Goal: Task Accomplishment & Management: Use online tool/utility

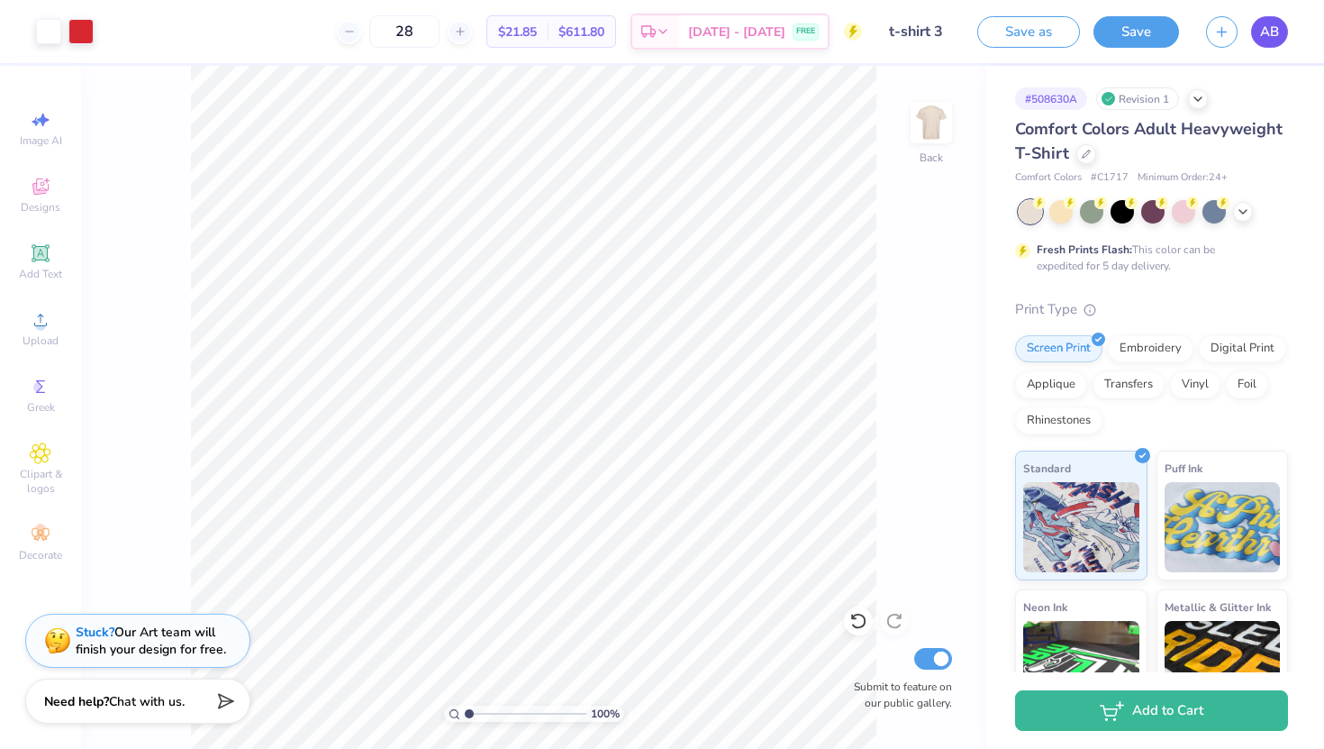
click at [1277, 30] on span "AB" at bounding box center [1269, 32] width 19 height 21
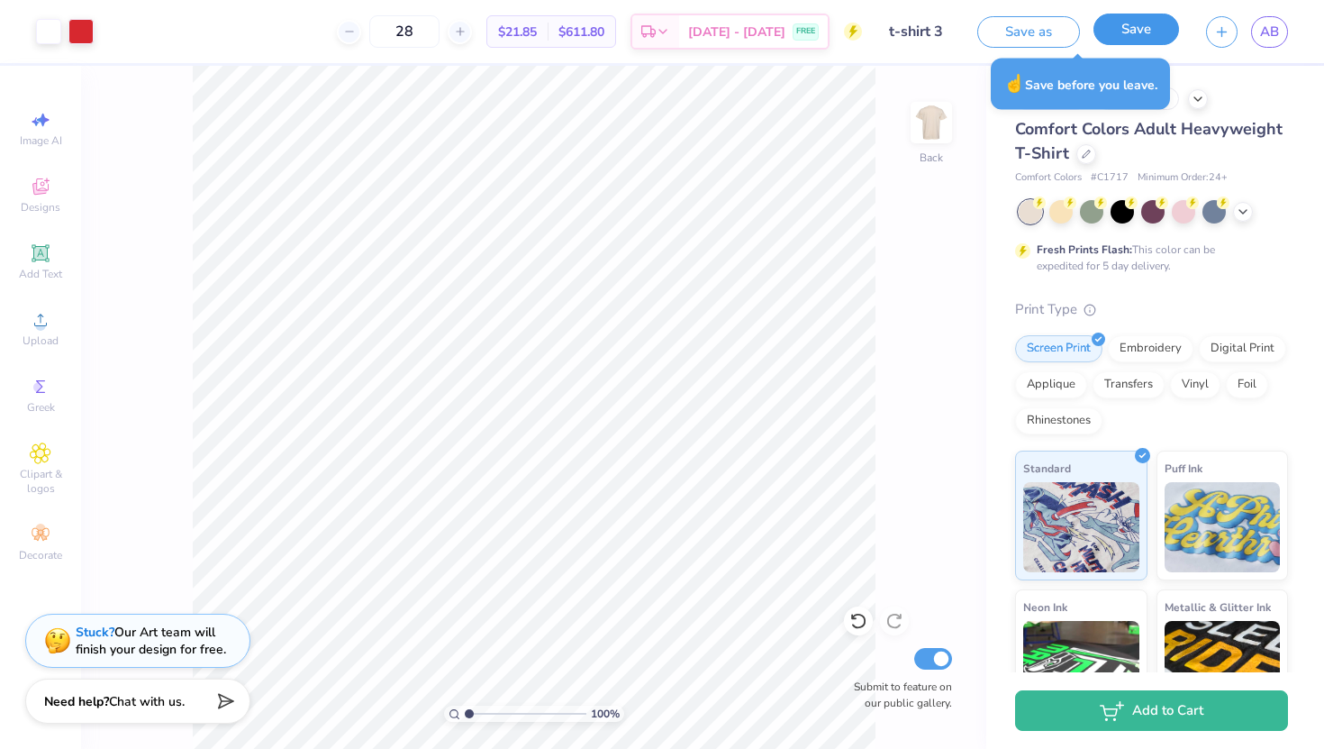
click at [1129, 34] on button "Save" at bounding box center [1137, 30] width 86 height 32
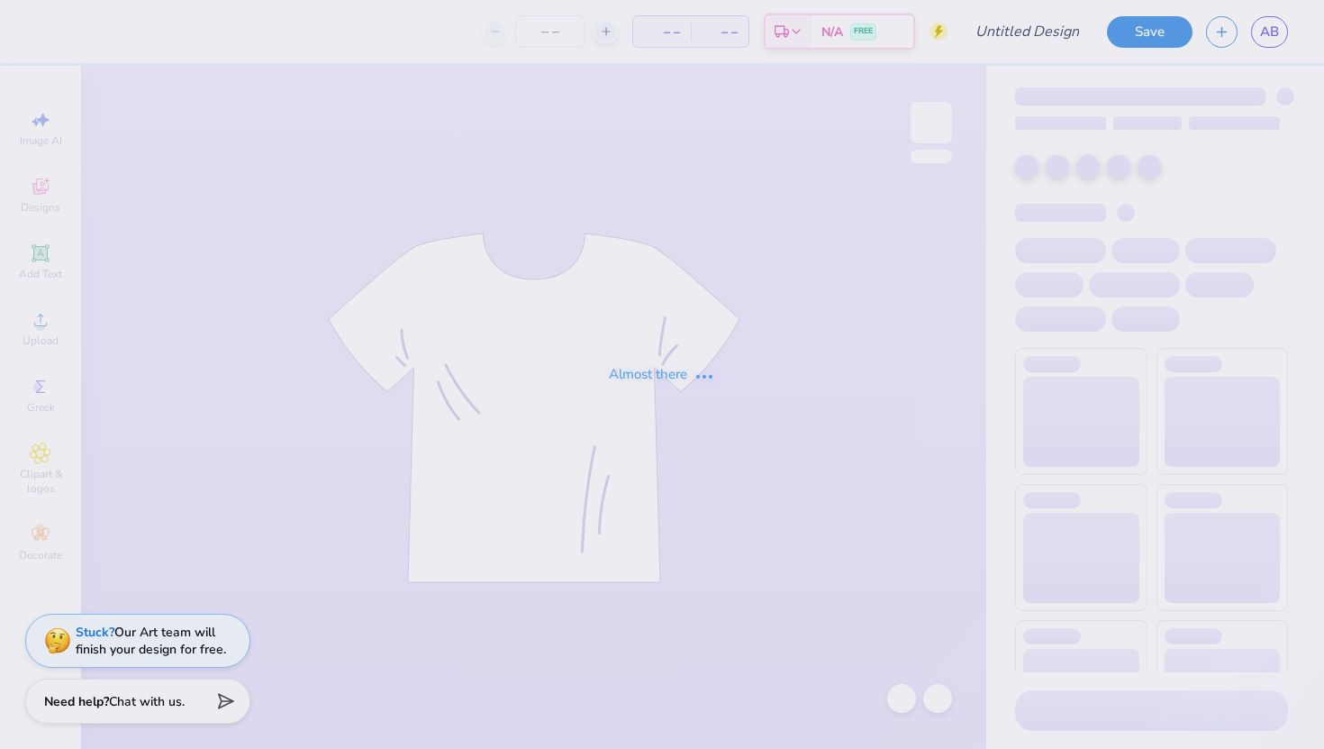
type input "t-shirt 3"
type input "28"
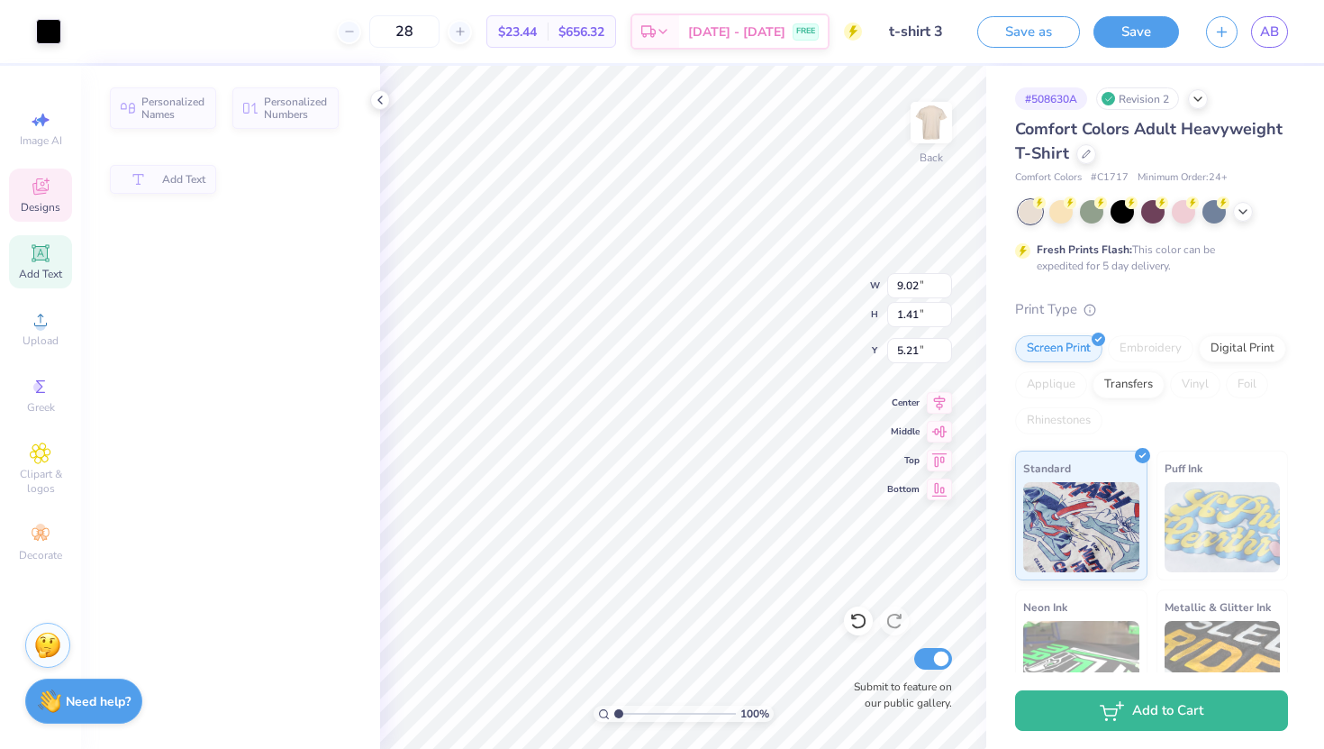
type input "9.02"
type input "1.41"
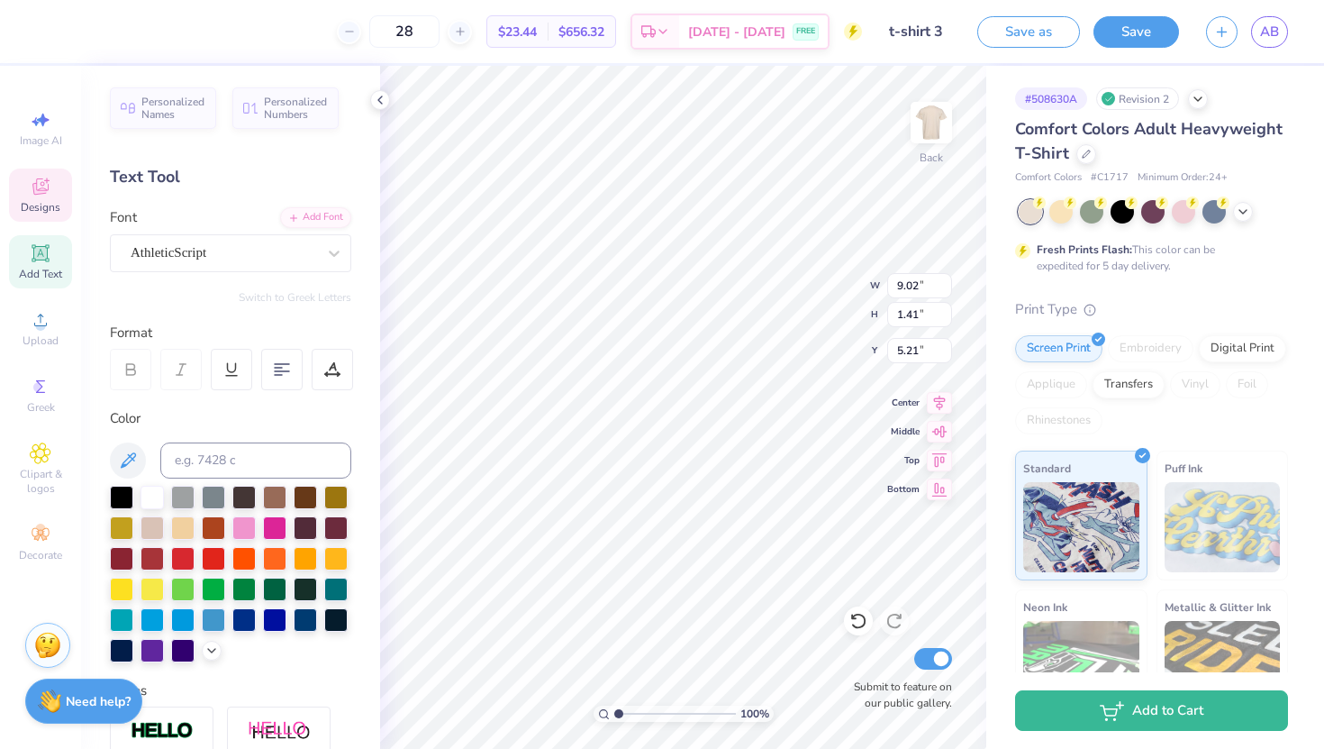
scroll to position [0, 5]
type textarea "Fall 2025 Rush"
type input "9.84"
type input "1.43"
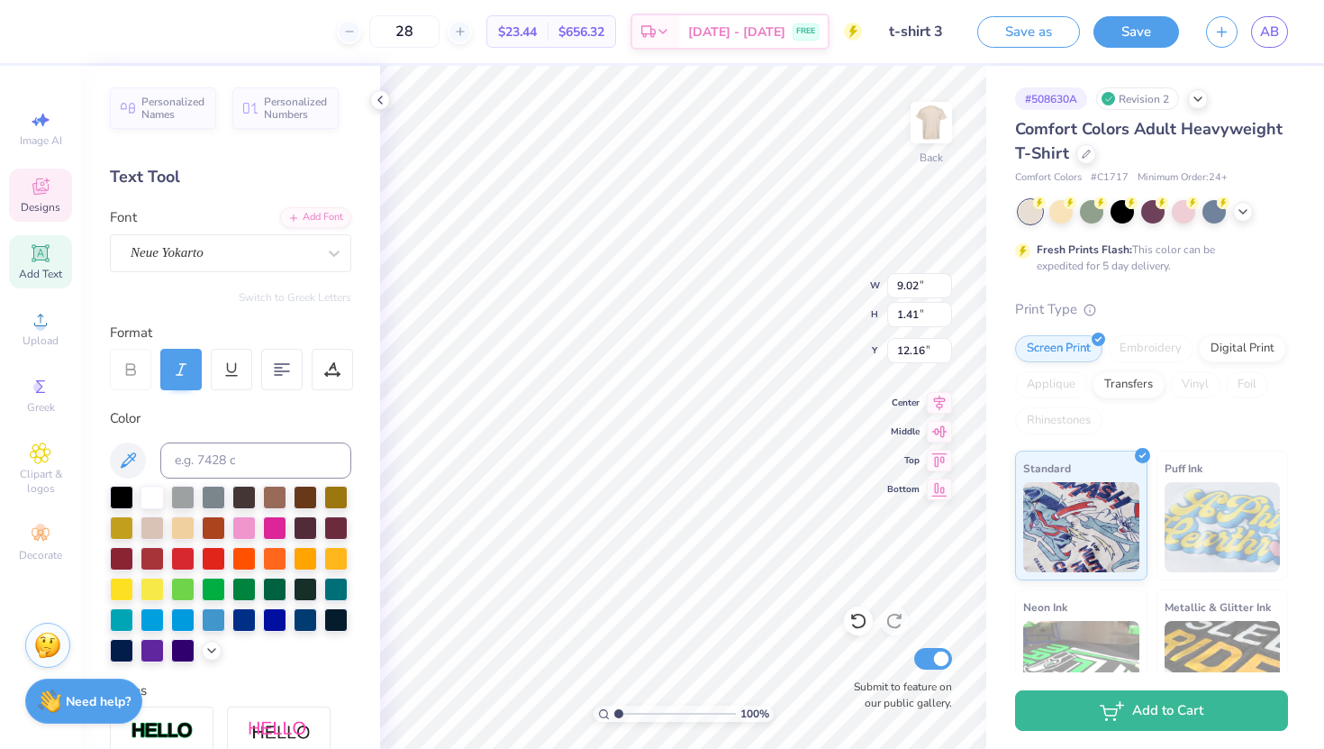
type input "12.16"
type textarea "l"
type textarea "Lambda Sigma Gamma"
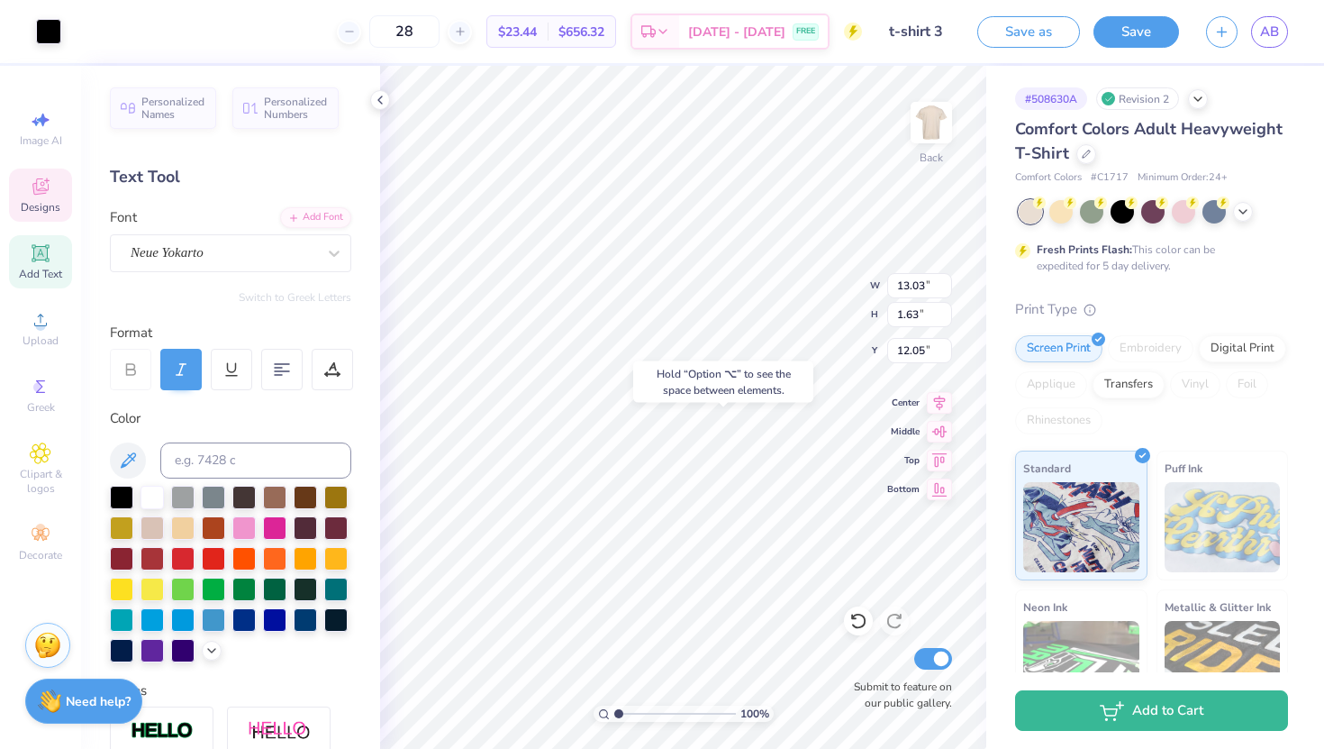
type input "12.05"
type input "12.23"
type input "1.53"
type input "12.02"
type input "1.50"
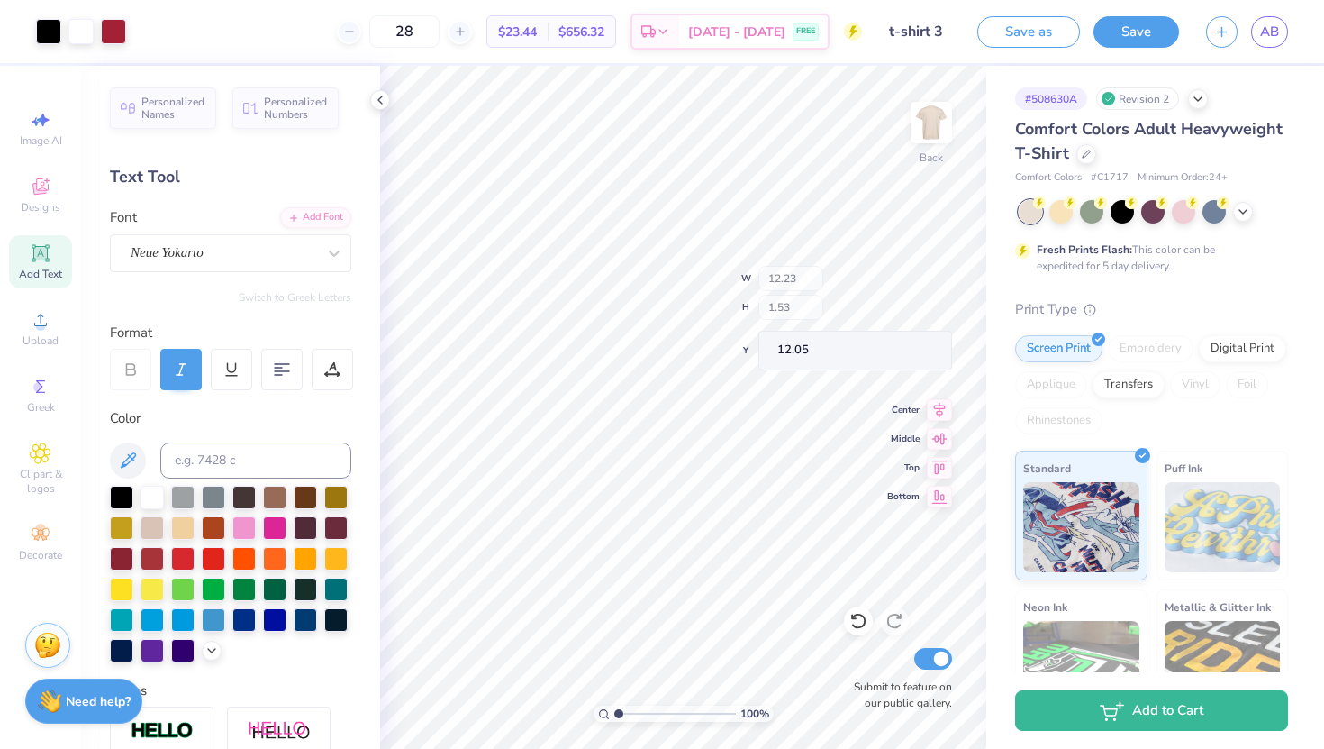
type input "12.08"
type input "12.50"
type input "12.56"
type input "1.57"
type input "12.50"
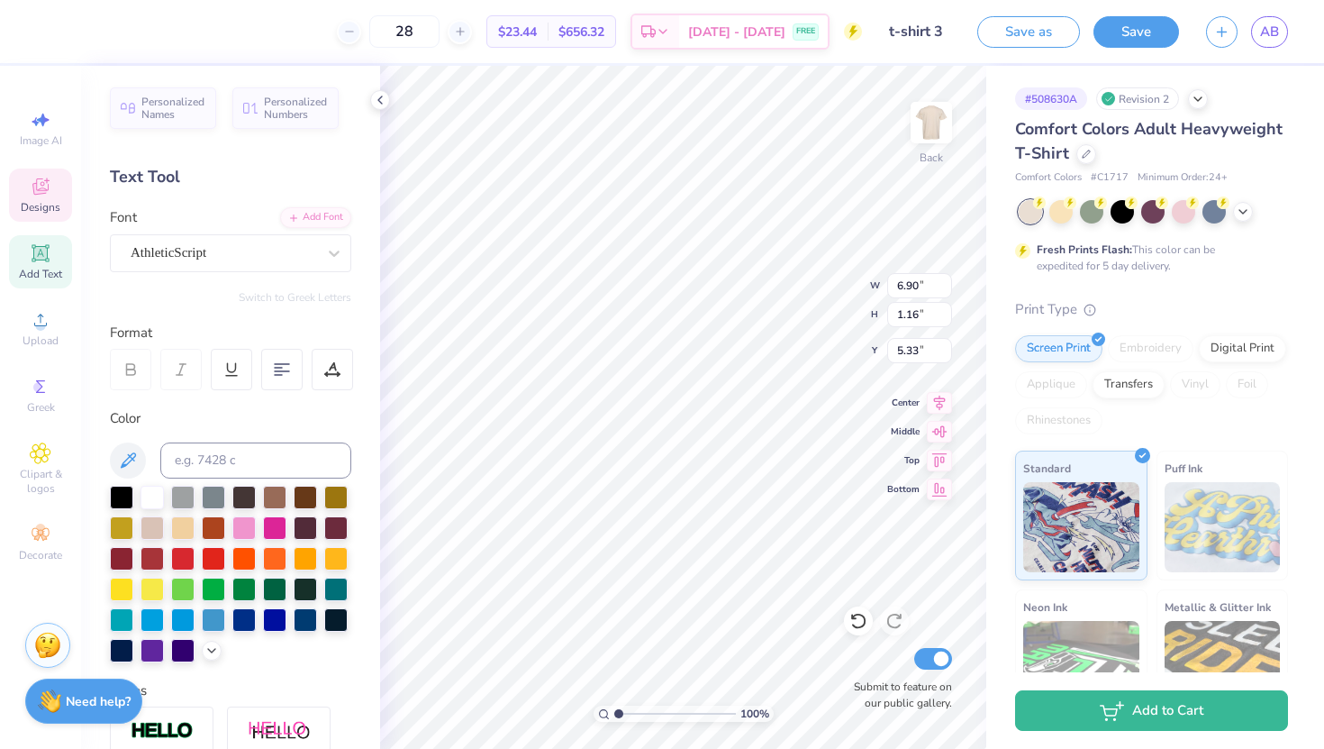
type input "12.56"
type input "1.57"
type input "12.30"
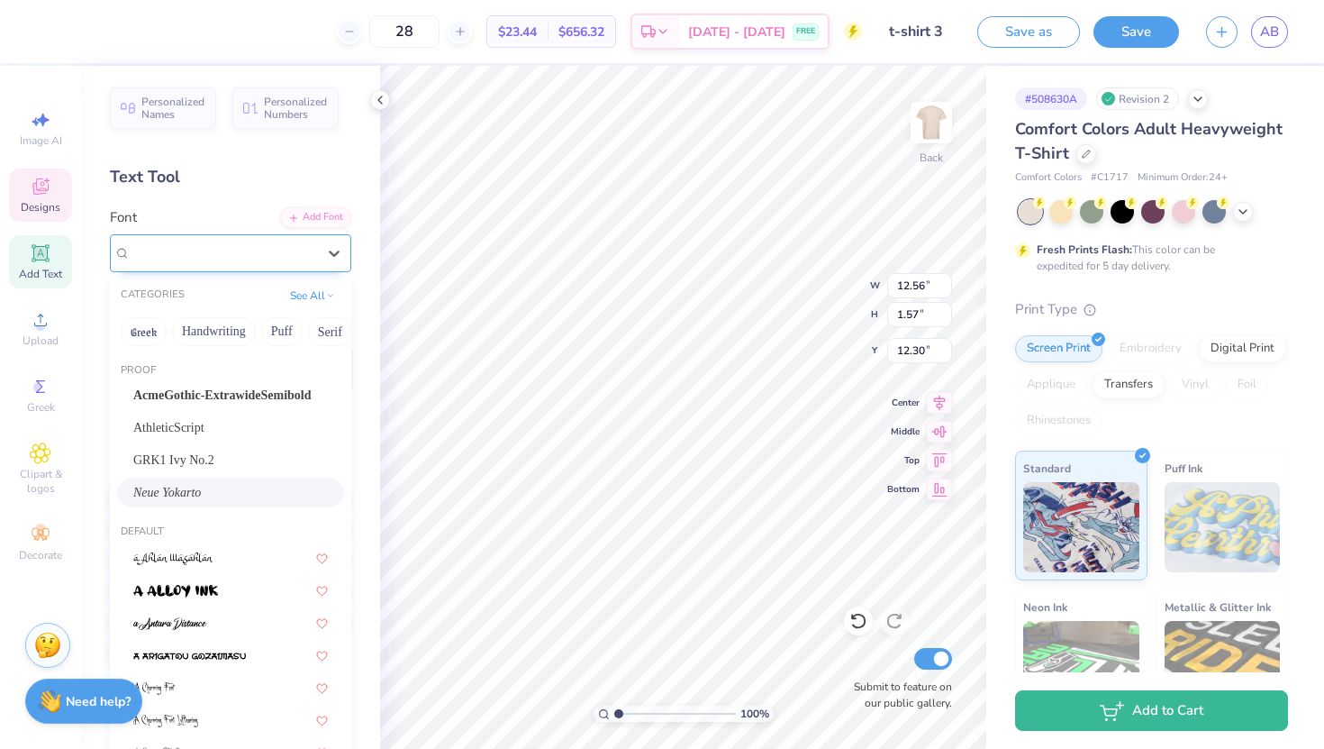
click at [288, 256] on div "Neue Yokarto" at bounding box center [223, 253] width 189 height 28
click at [194, 421] on div "AthleticScript" at bounding box center [230, 427] width 195 height 19
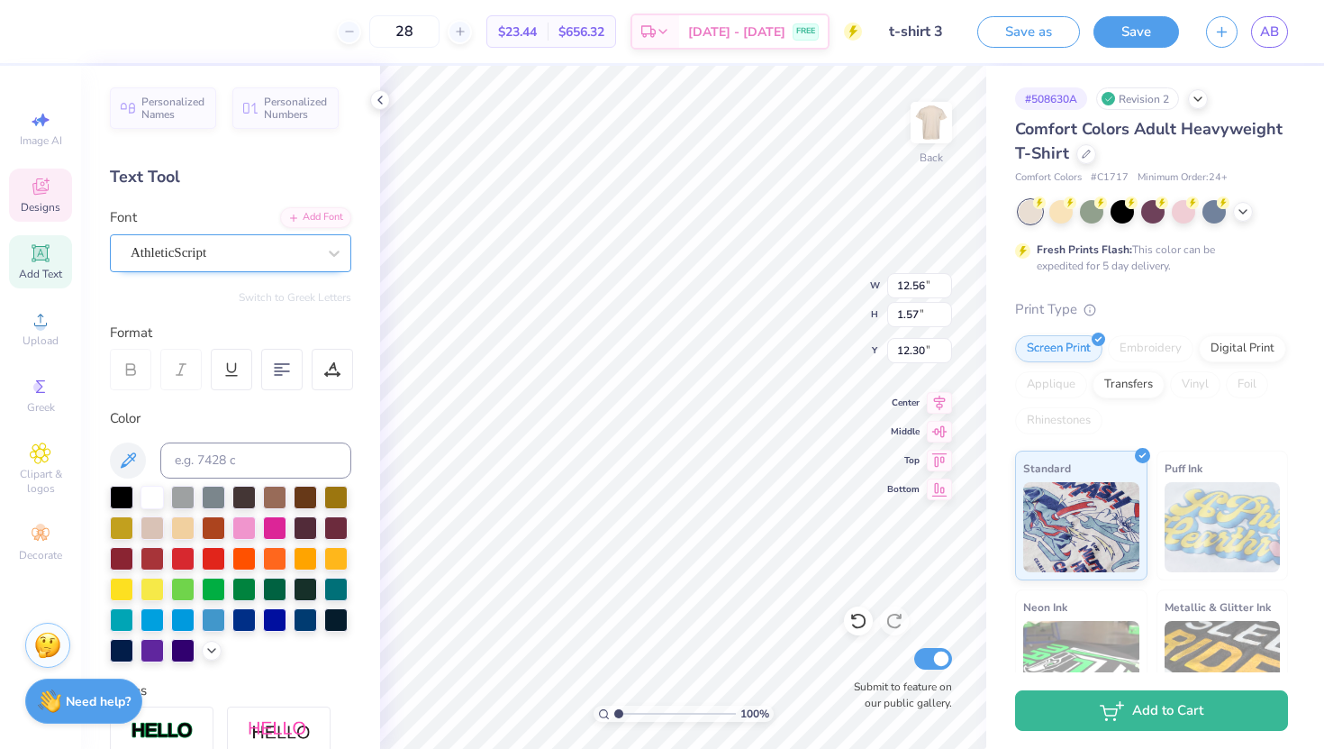
click at [183, 263] on div at bounding box center [224, 253] width 186 height 24
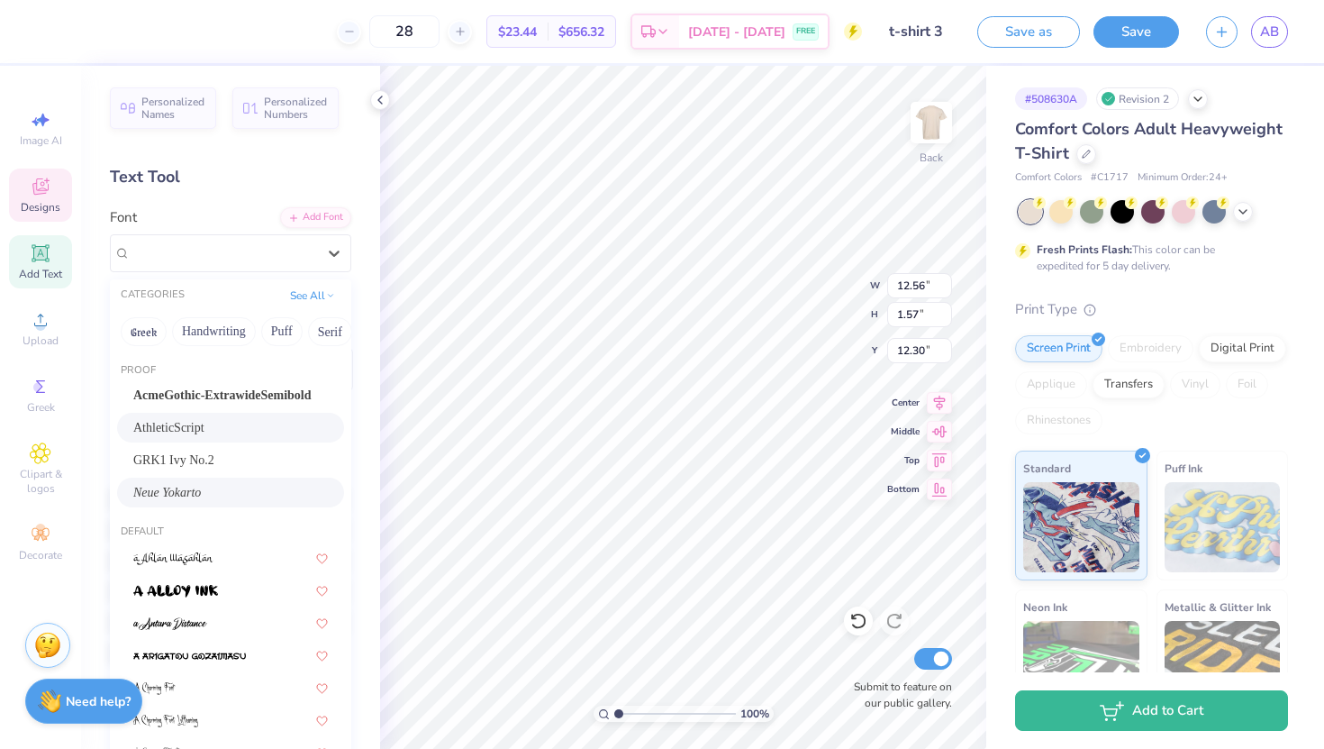
click at [169, 494] on span "Neue Yokarto" at bounding box center [167, 492] width 68 height 19
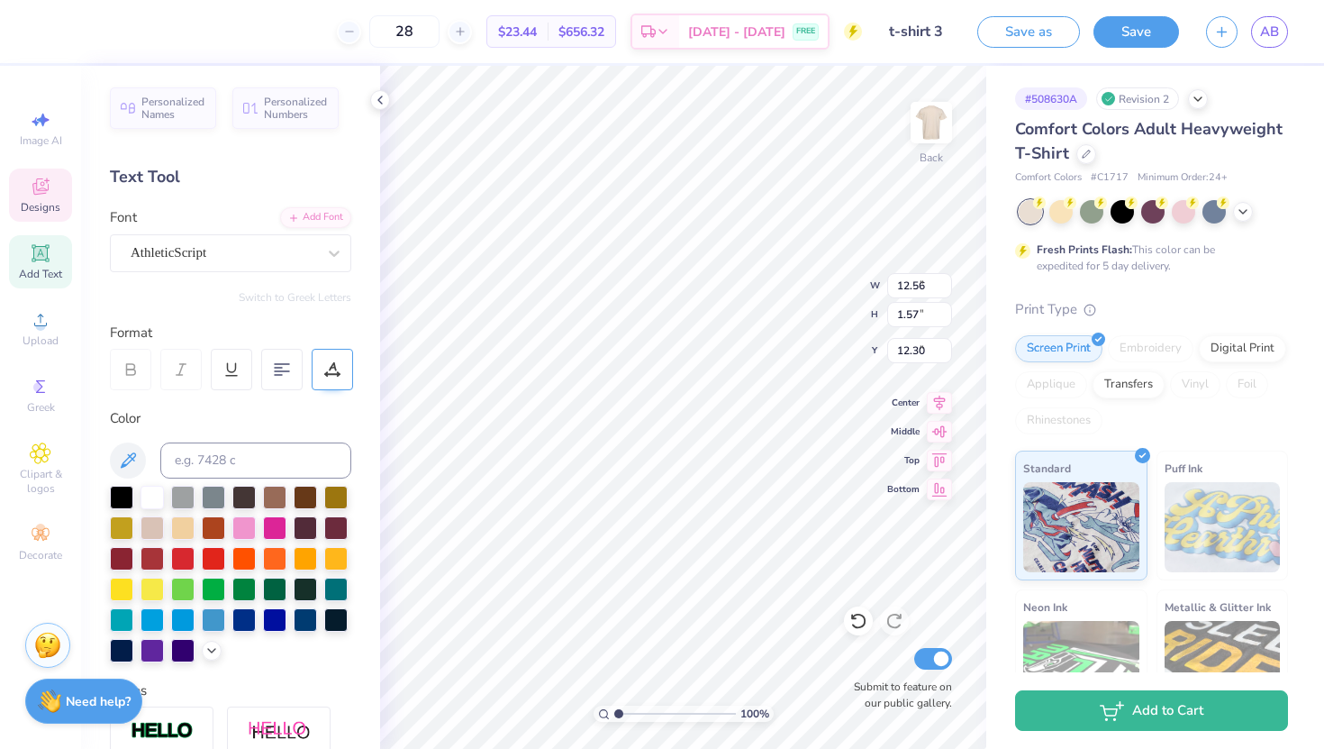
type input "6.90"
type input "1.16"
type input "5.33"
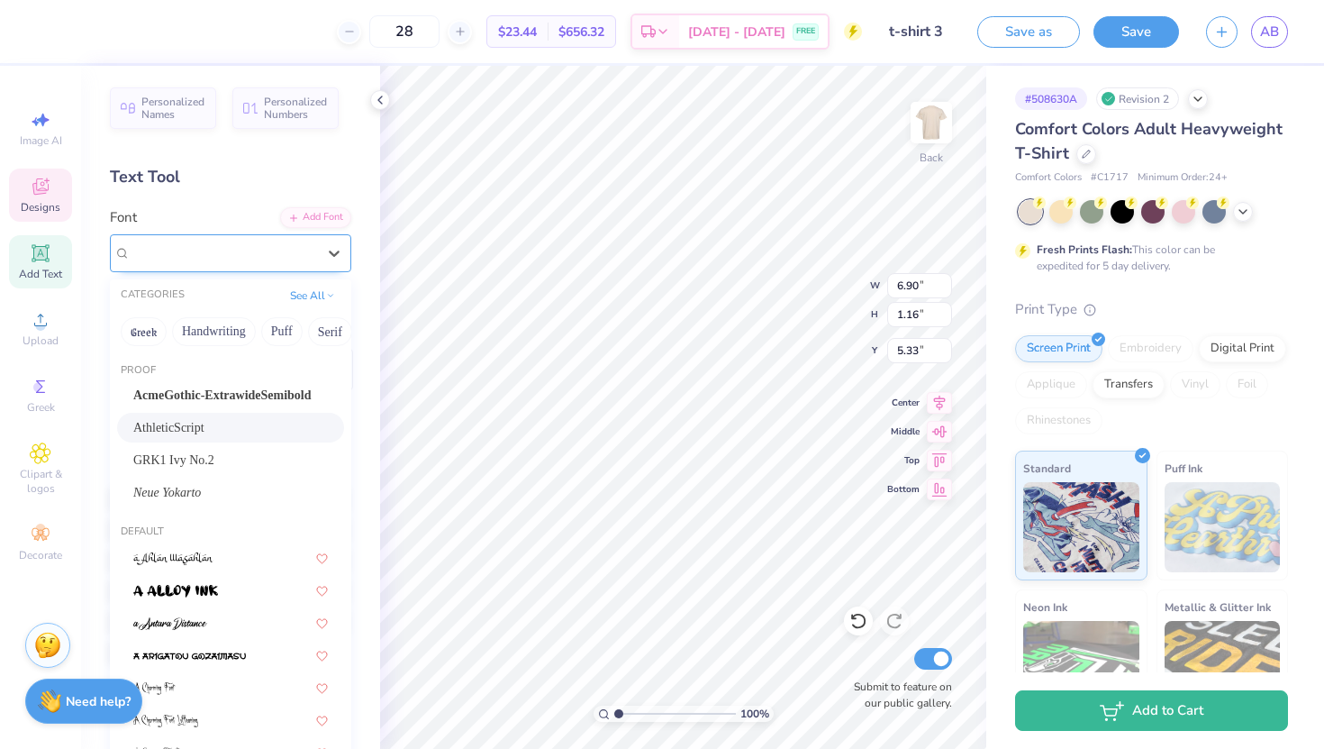
click at [192, 250] on div "AthleticScript" at bounding box center [223, 253] width 189 height 28
click at [168, 490] on span "Neue Yokarto" at bounding box center [167, 492] width 68 height 19
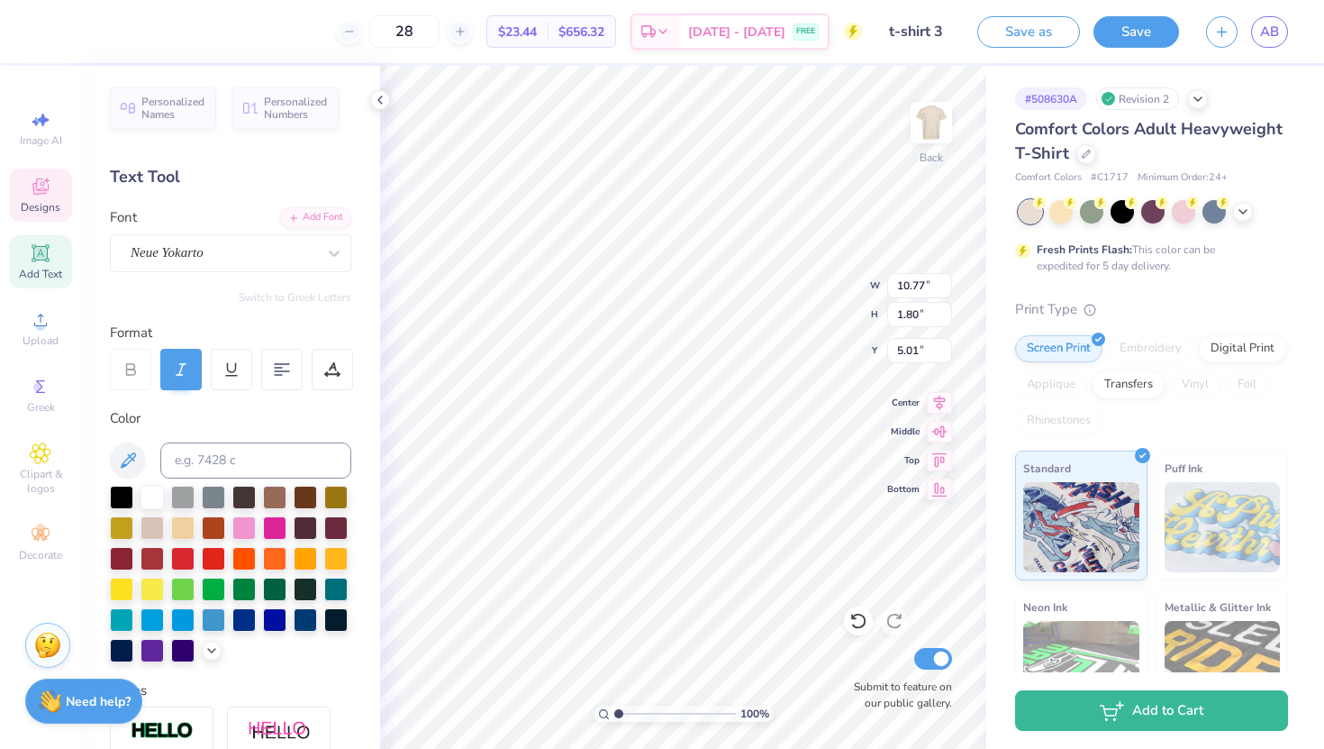
type input "9.16"
type input "1.53"
type input "5.38"
type input "12.56"
type input "1.57"
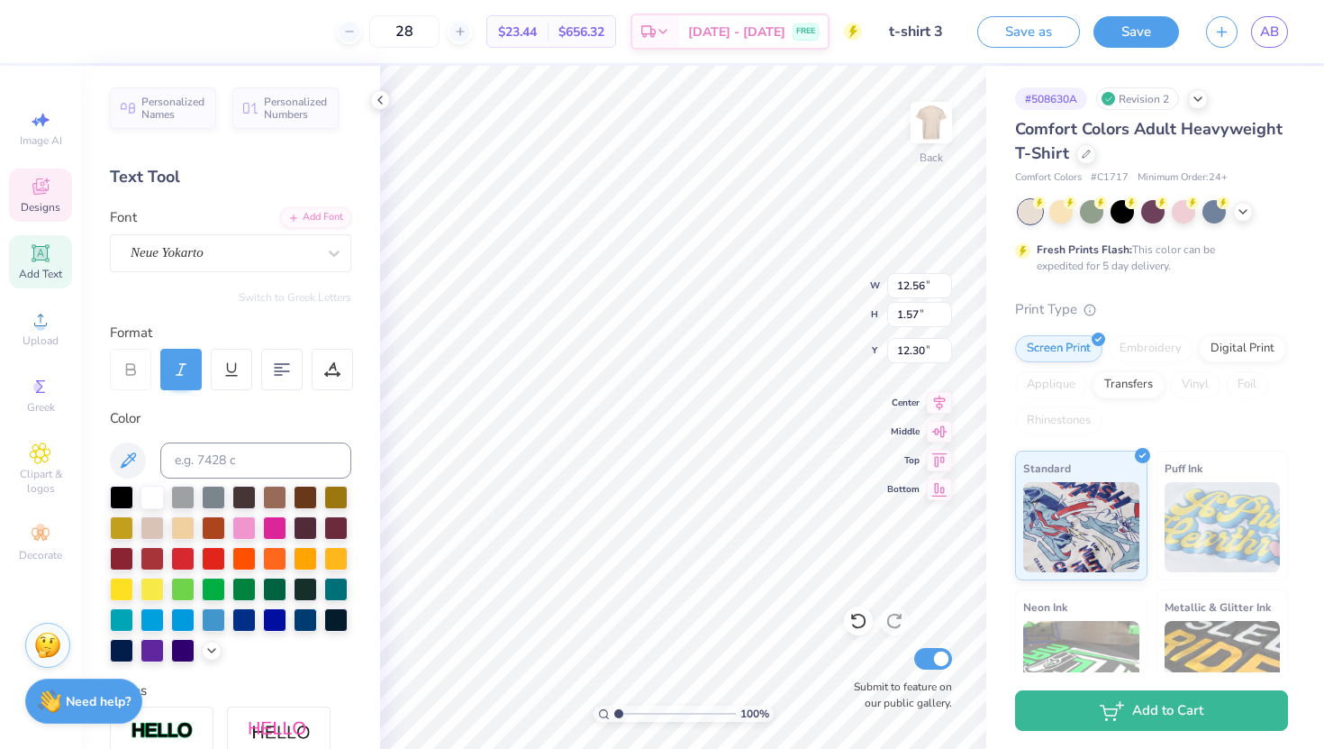
type input "12.50"
type input "9.84"
type input "1.43"
type input "12.16"
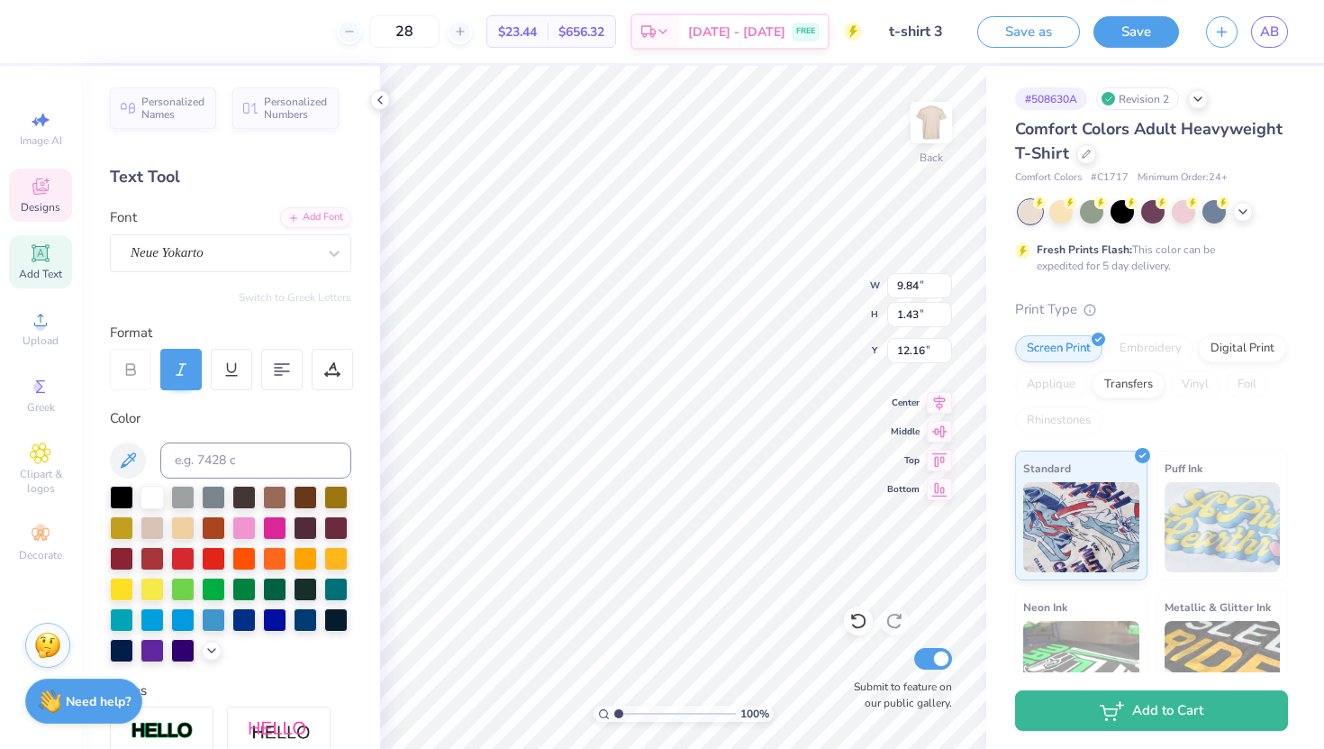
type textarea "Lambda Sigma Gamma"
type input "12.05"
type input "1.50"
type input "12.05"
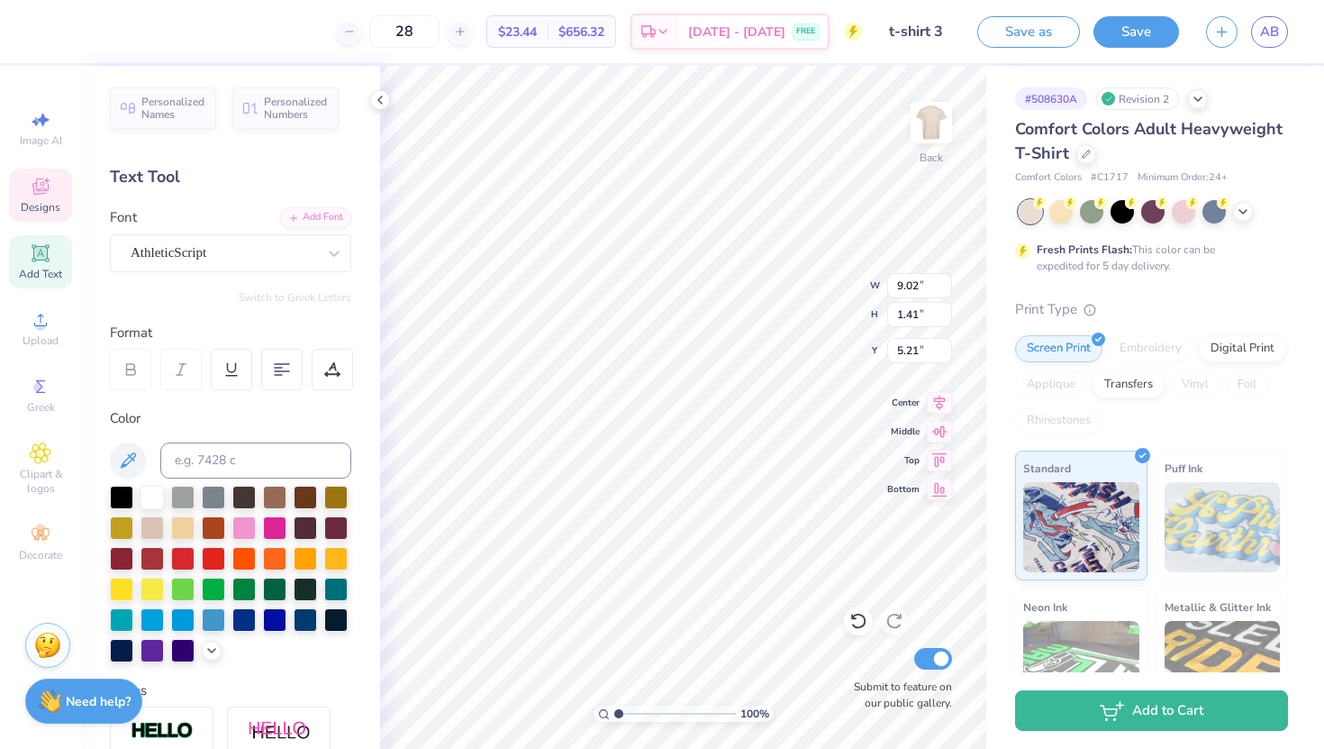
scroll to position [0, 5]
type textarea "Fall 2025 Rush"
click at [316, 247] on div "AthleticScript" at bounding box center [223, 253] width 189 height 28
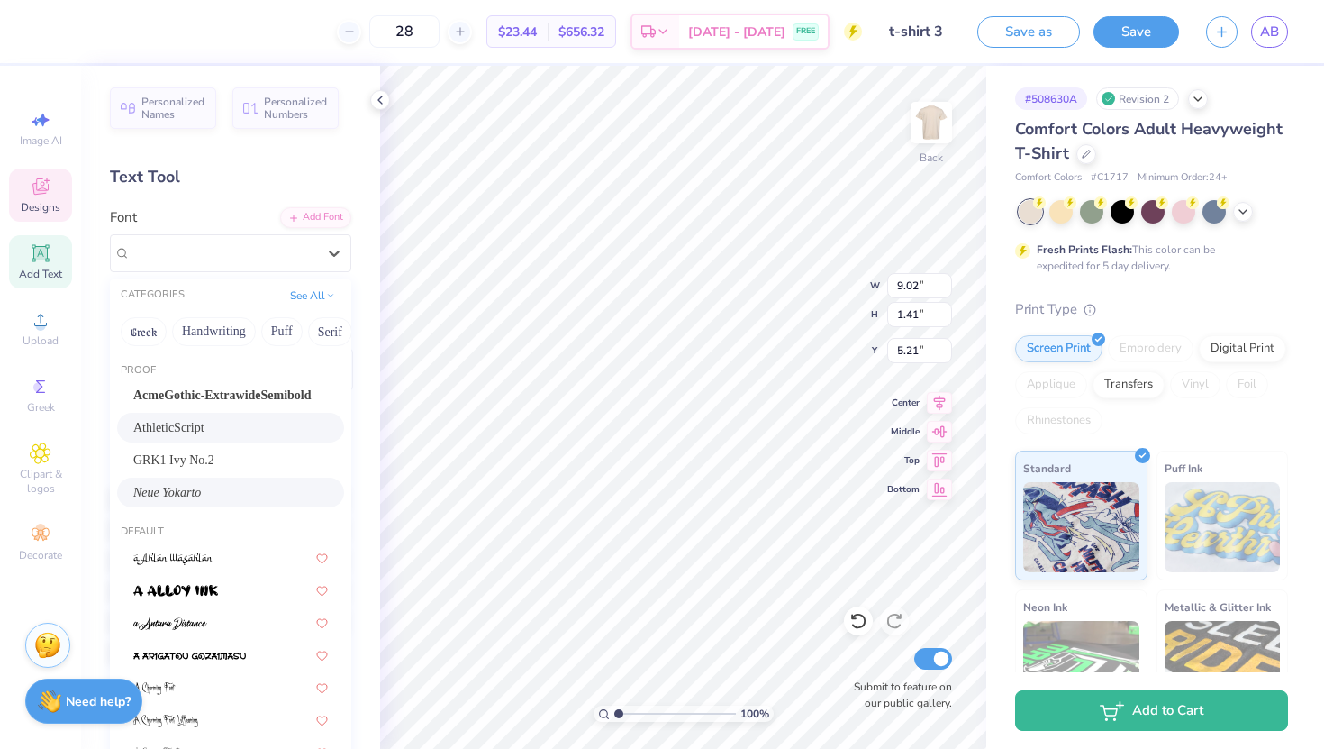
click at [176, 493] on span "Neue Yokarto" at bounding box center [167, 492] width 68 height 19
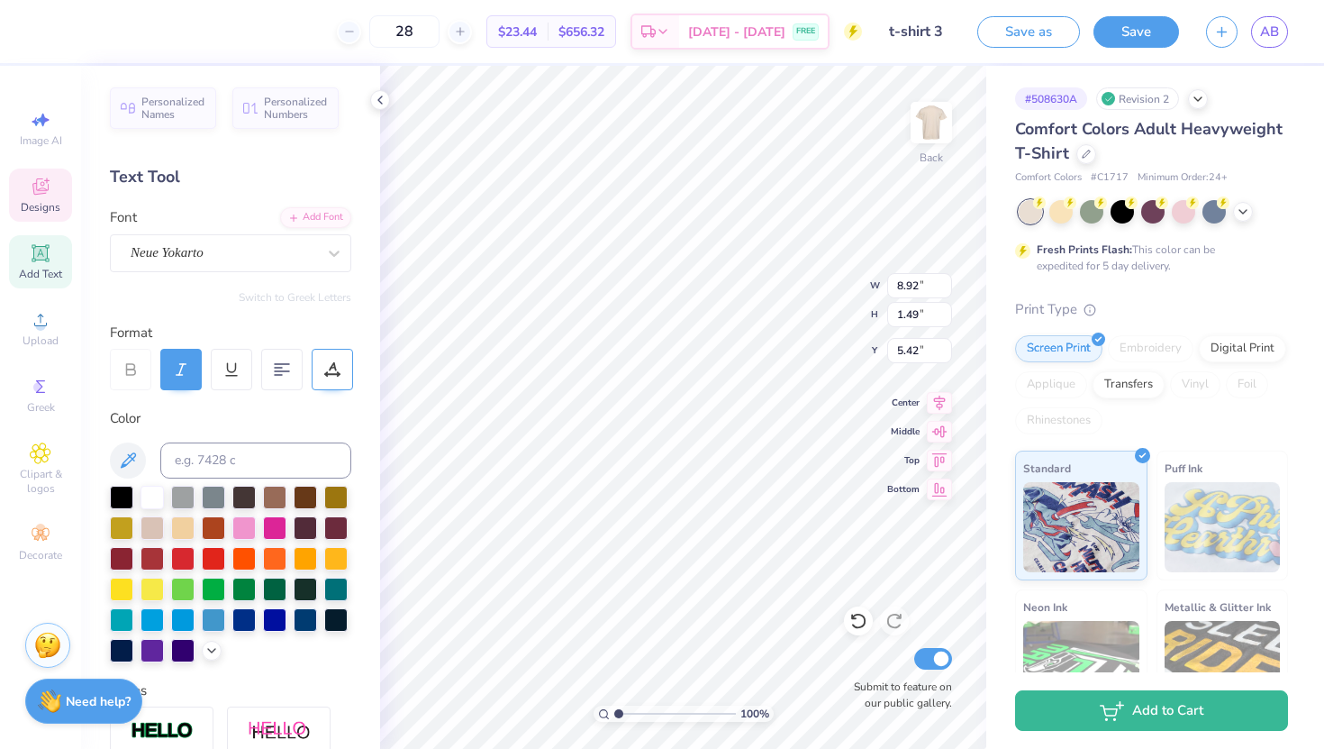
type input "8.92"
type input "1.49"
type input "5.42"
type input "9.84"
type input "1.43"
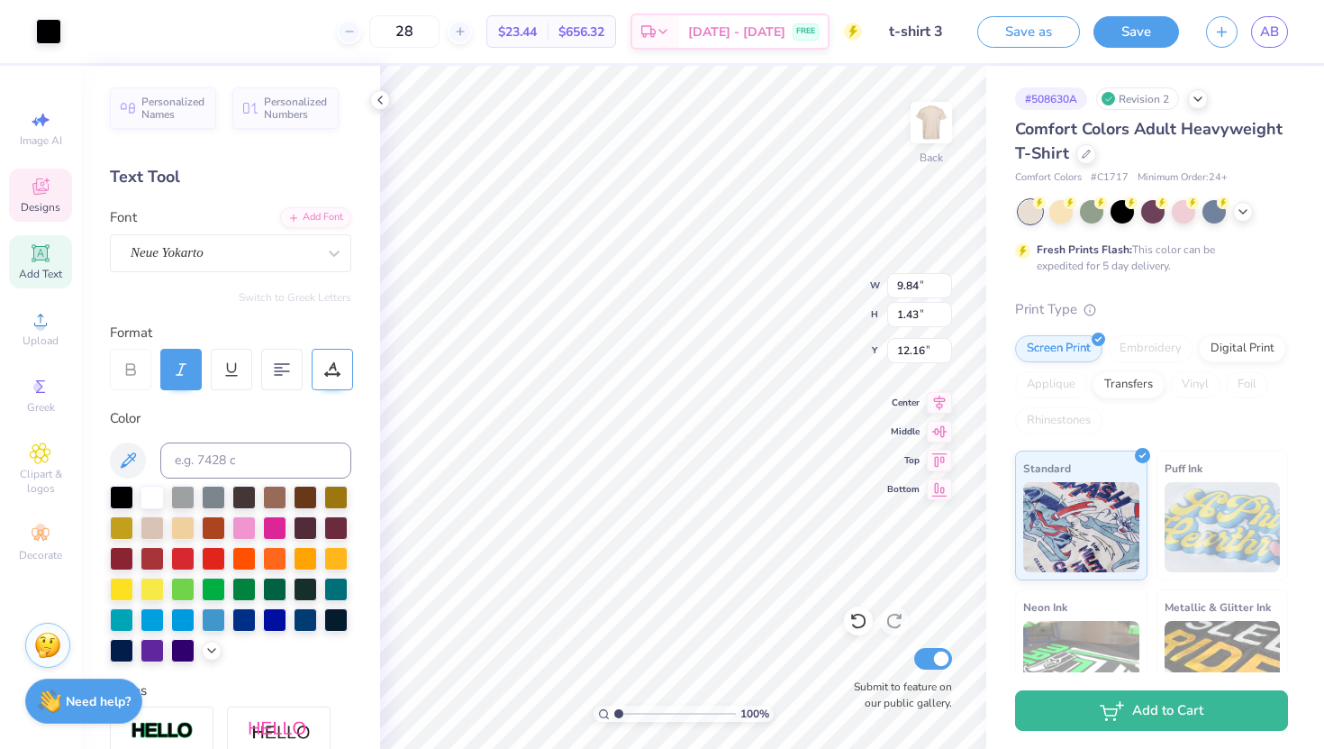
type input "12.16"
type input "13.02"
type input "9.00"
type input "5.21"
type input "9.84"
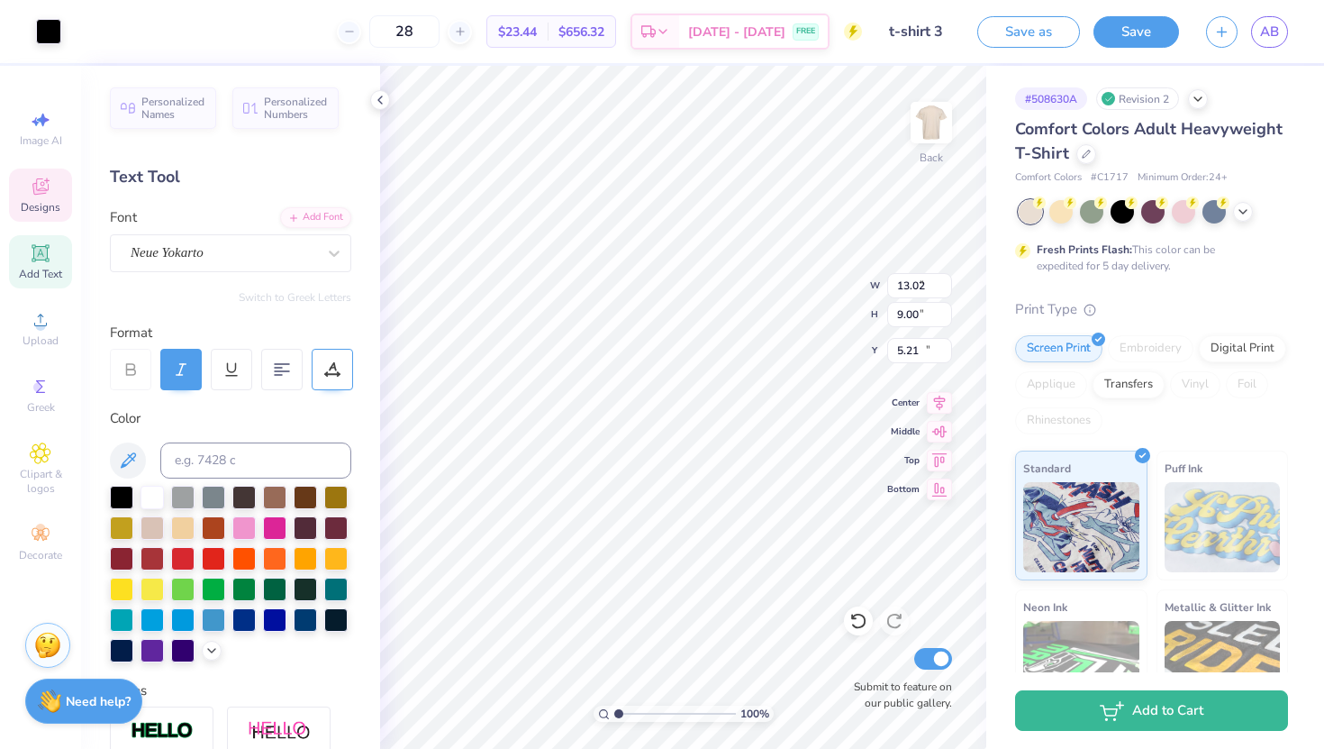
type input "1.43"
type input "12.16"
type input "10.06"
type input "8.26"
type input "18.03"
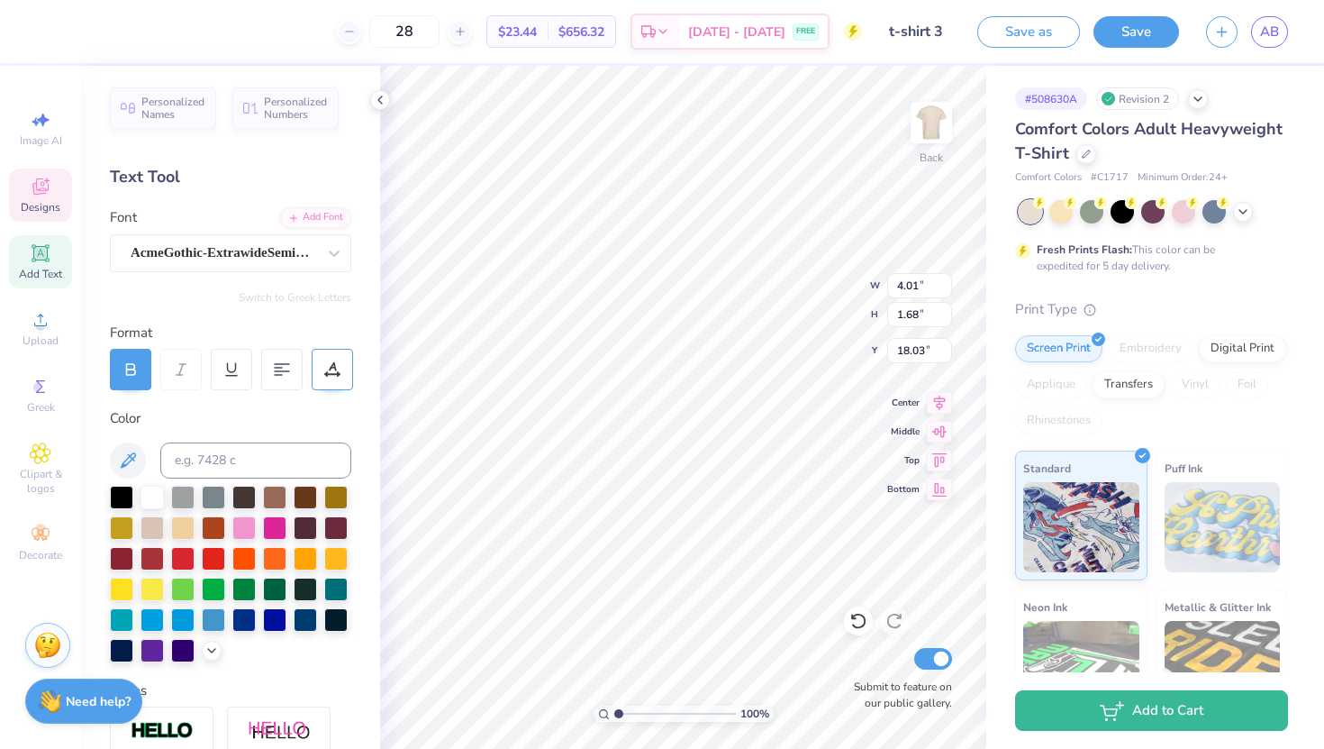
type input "13.02"
type input "9.00"
type input "5.21"
type input "9.84"
type input "1.43"
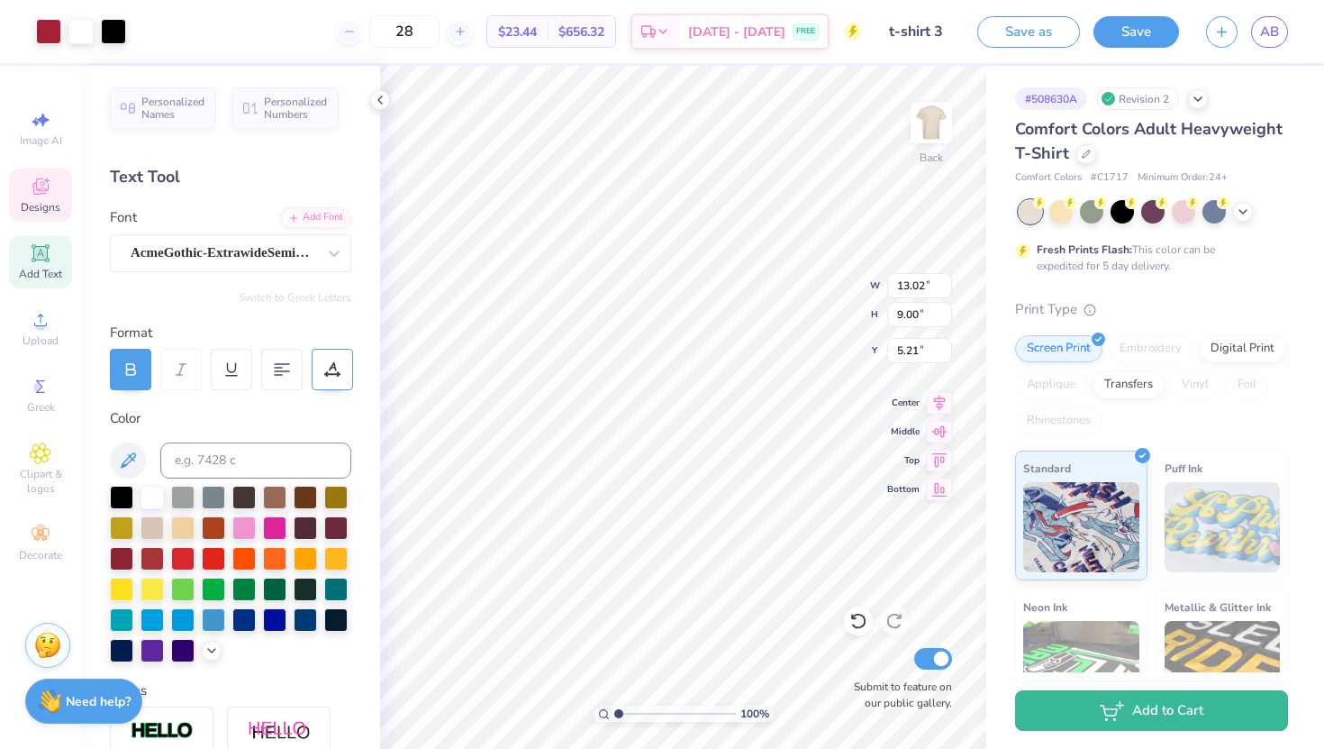
type input "12.16"
type textarea "Lambda Sigma Gamma"
type input "11.12"
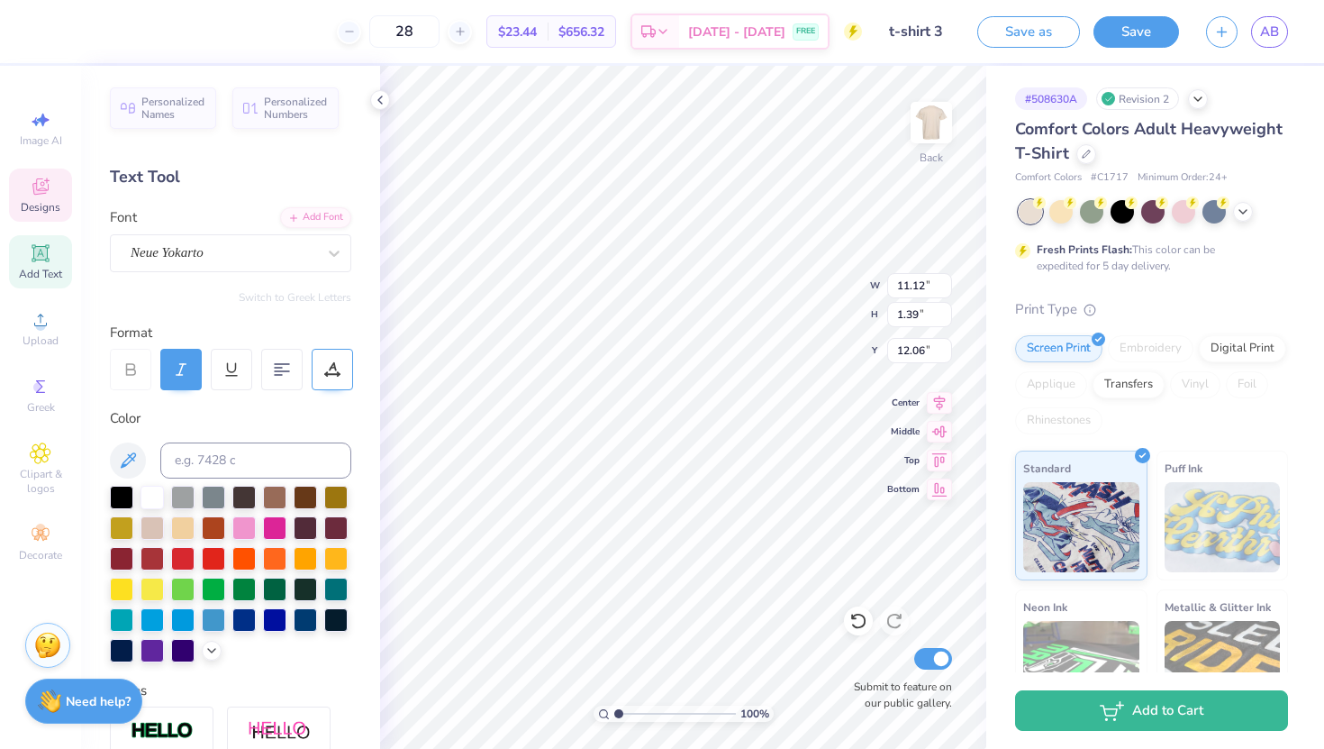
type input "1.39"
type input "12.16"
type textarea "Fall 2025 Rush"
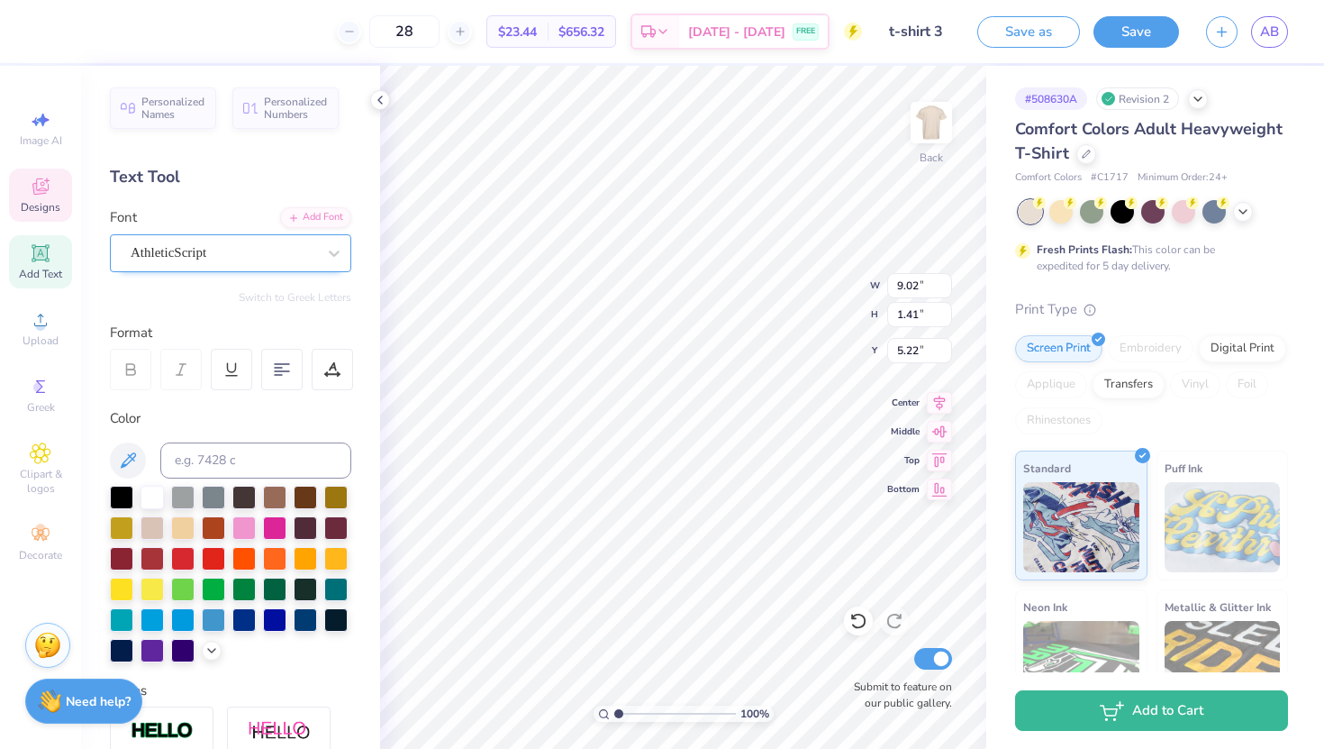
click at [163, 249] on div "AthleticScript" at bounding box center [223, 253] width 189 height 28
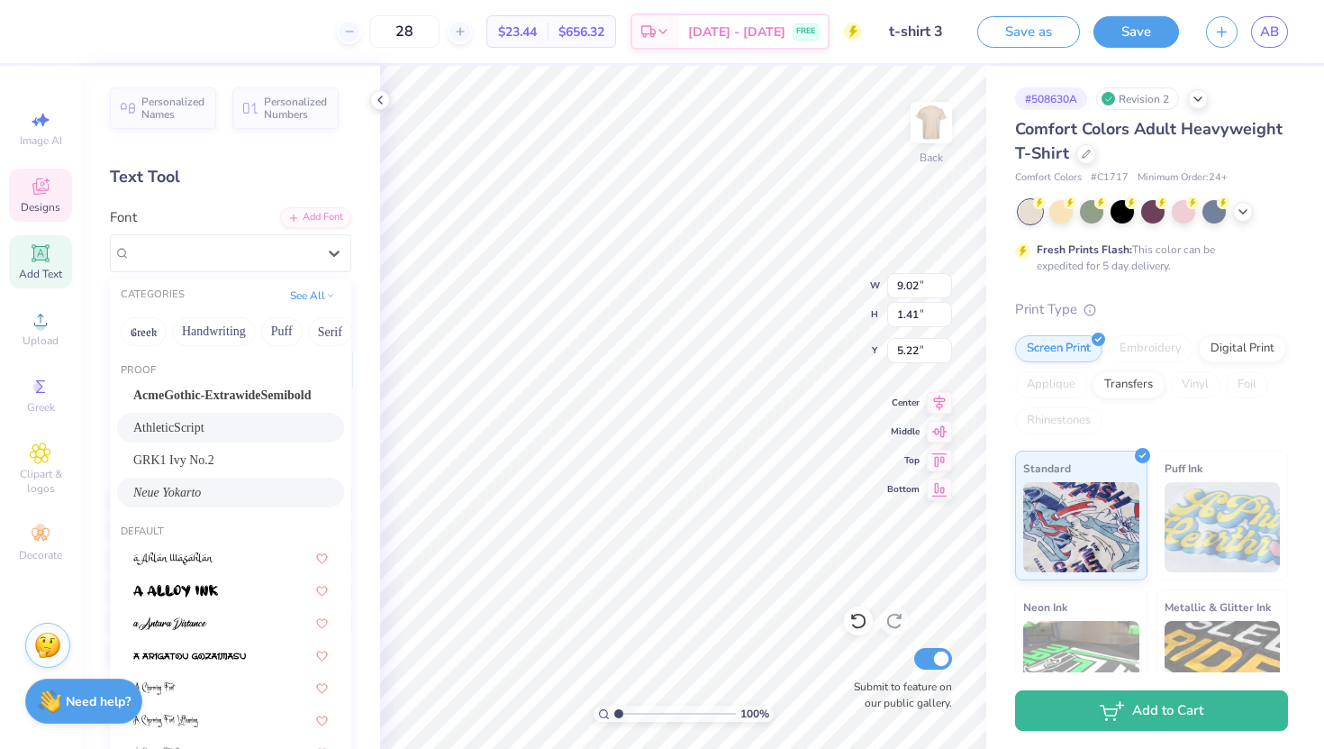
click at [172, 492] on span "Neue Yokarto" at bounding box center [167, 492] width 68 height 19
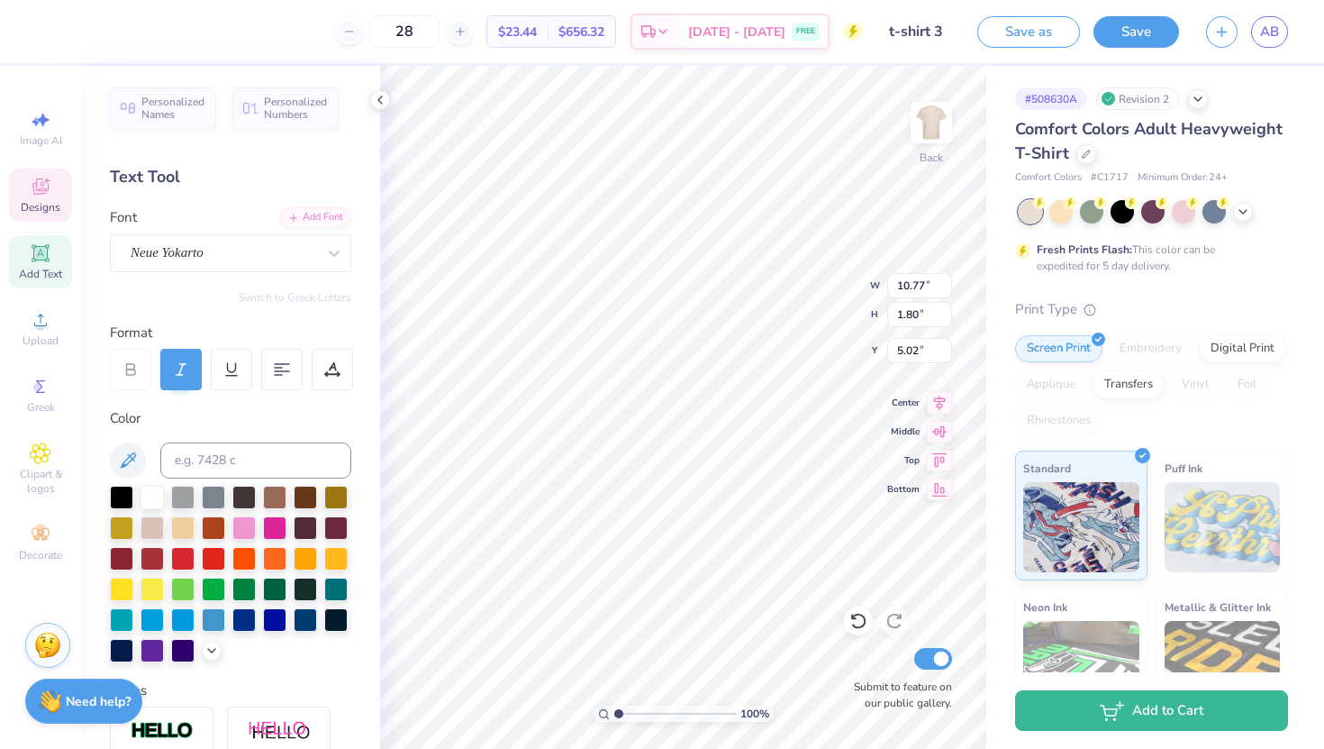
type input "8.60"
type input "1.44"
type input "5.47"
type input "8.23"
type input "7.26"
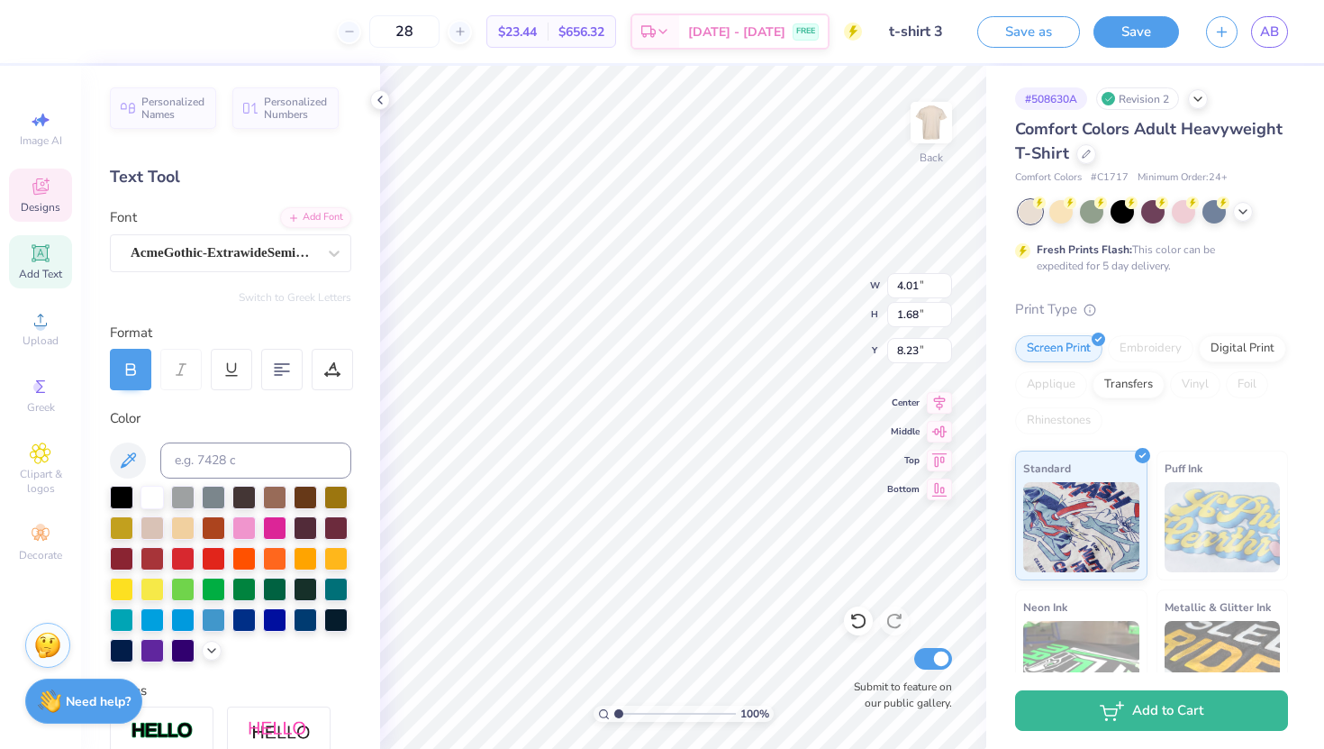
type input "2.77"
type input "8.25"
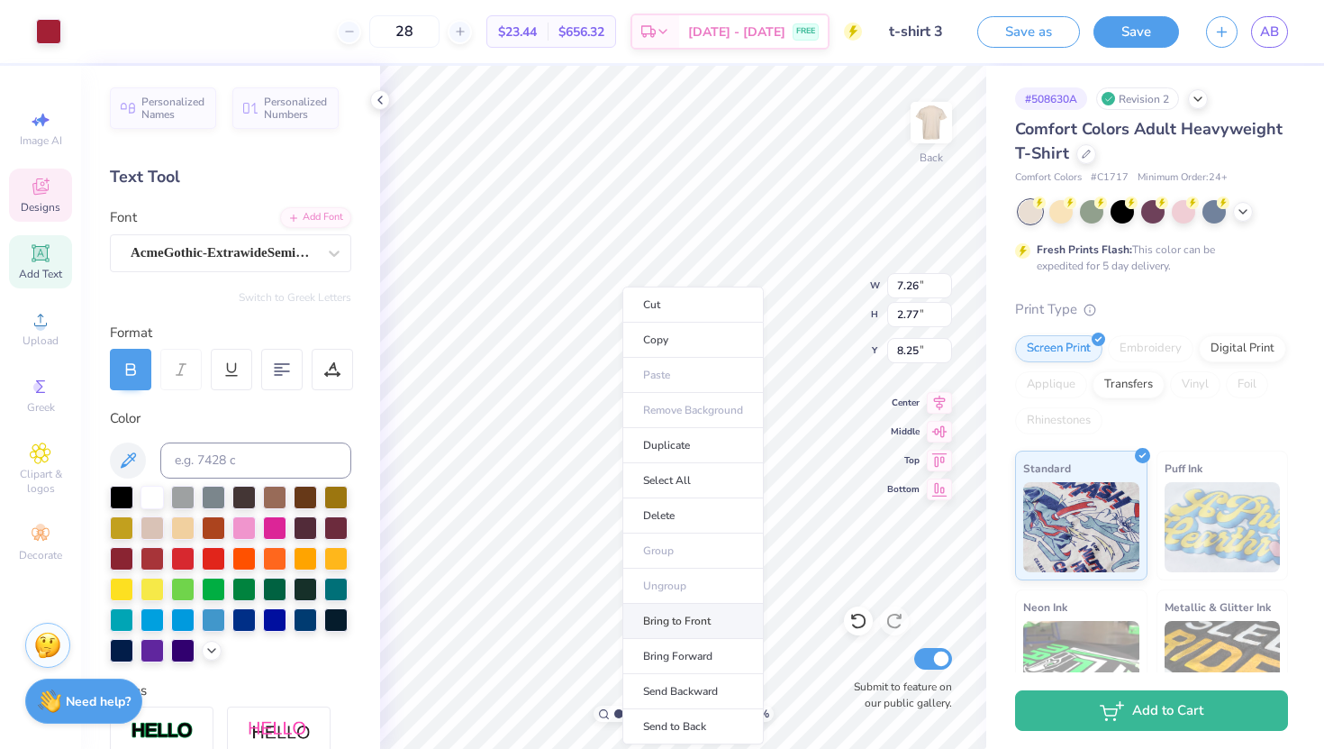
click at [675, 619] on li "Bring to Front" at bounding box center [693, 621] width 141 height 35
click at [675, 617] on li "Bring to Front" at bounding box center [701, 621] width 141 height 35
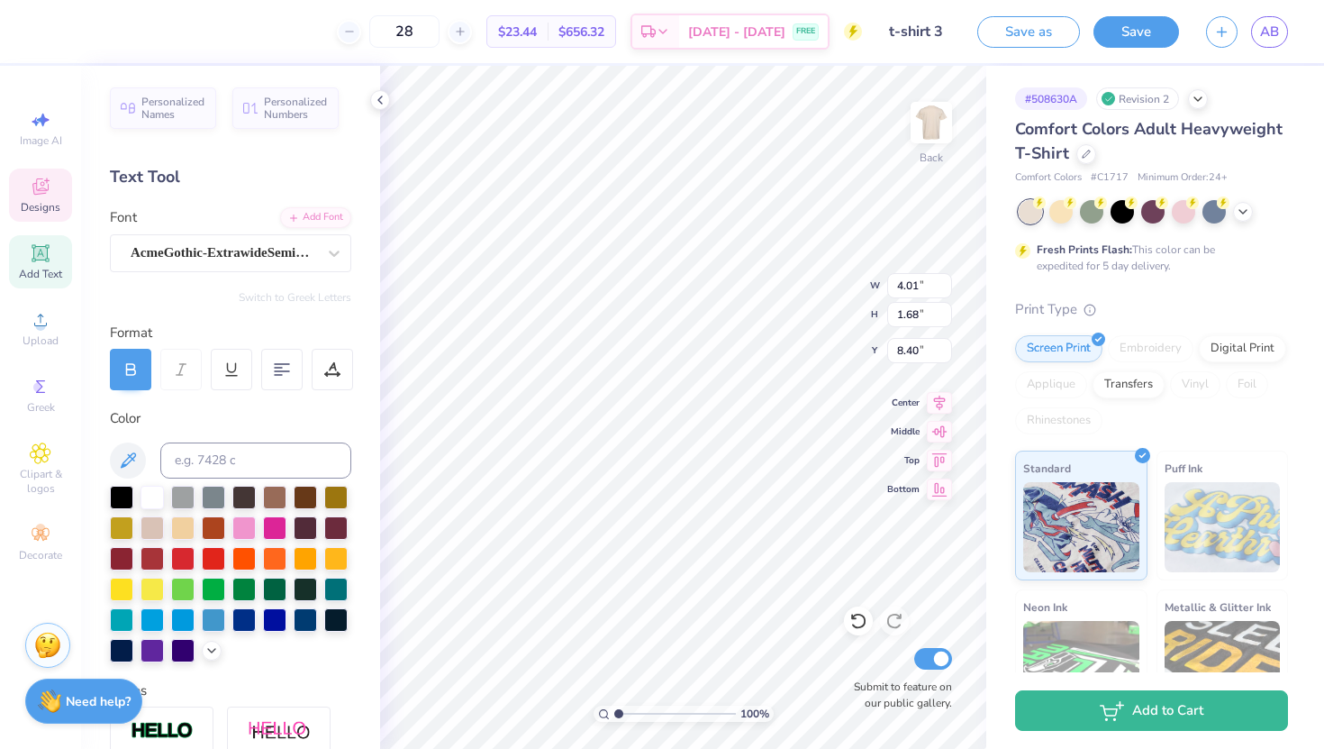
type input "8.40"
drag, startPoint x: 619, startPoint y: 710, endPoint x: 645, endPoint y: 710, distance: 26.1
click at [645, 710] on input "range" at bounding box center [675, 713] width 122 height 16
click at [688, 694] on li "Send Backward" at bounding box center [701, 691] width 141 height 35
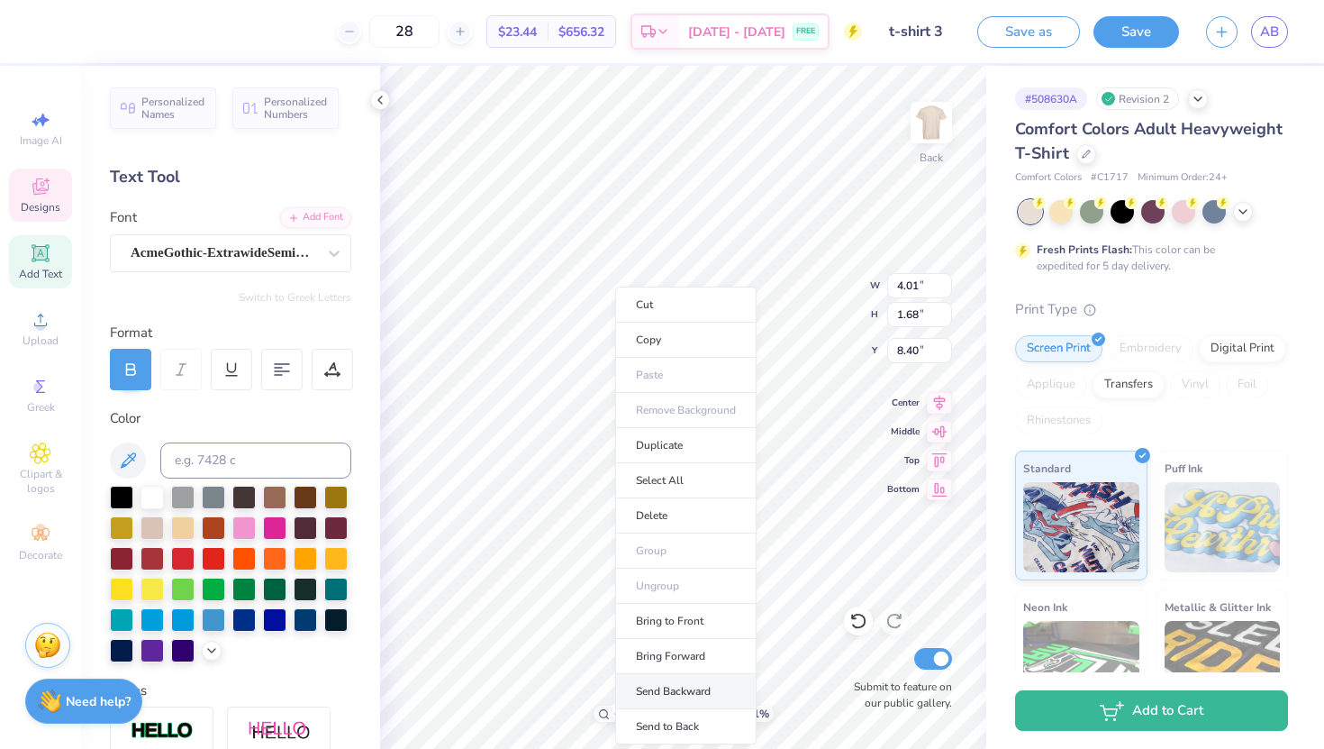
click at [656, 694] on li "Send Backward" at bounding box center [685, 691] width 141 height 35
click at [663, 687] on li "Send Backward" at bounding box center [682, 691] width 141 height 35
click at [654, 688] on li "Send Backward" at bounding box center [692, 691] width 141 height 35
click at [659, 677] on li "Send Backward" at bounding box center [695, 691] width 141 height 35
click at [669, 679] on li "Send Backward" at bounding box center [708, 691] width 141 height 35
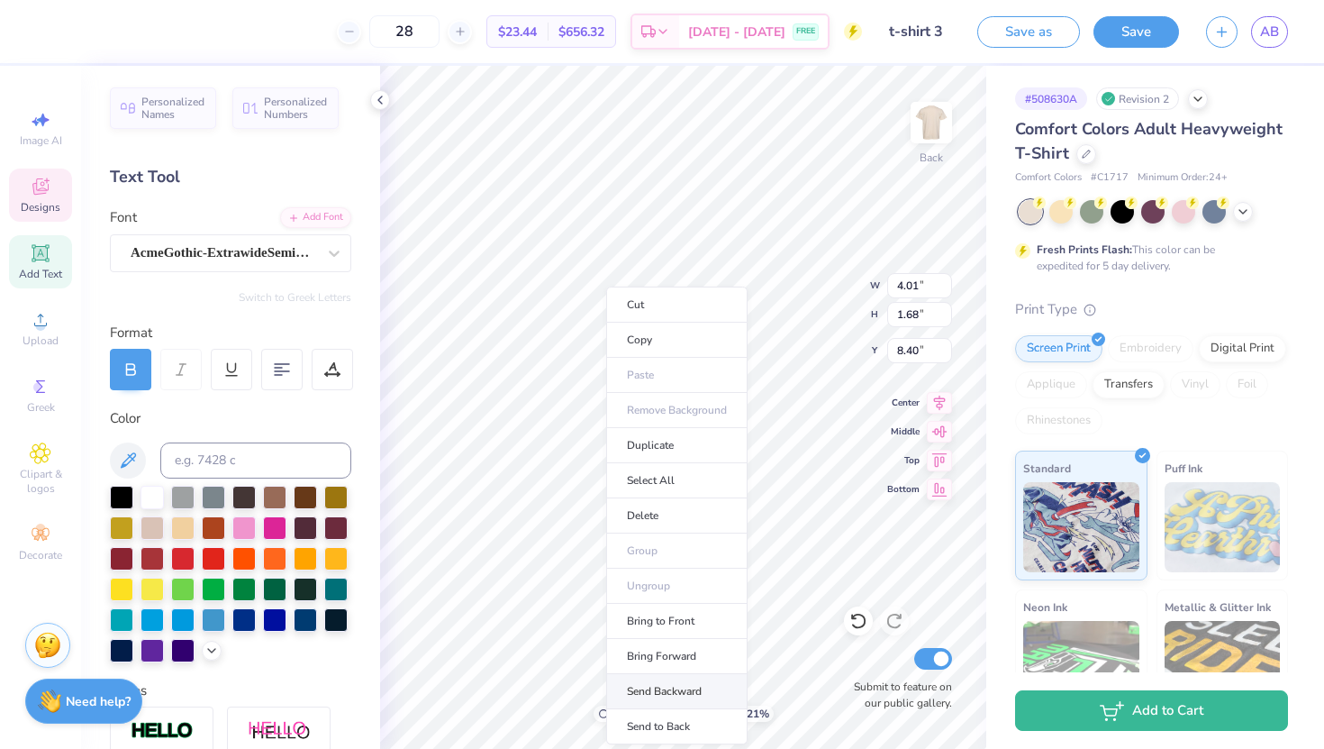
click at [648, 682] on li "Send Backward" at bounding box center [676, 691] width 141 height 35
click at [635, 692] on li "Send Backward" at bounding box center [681, 691] width 141 height 35
click at [675, 683] on li "Send Backward" at bounding box center [703, 691] width 141 height 35
click at [655, 681] on li "Send Backward" at bounding box center [676, 691] width 141 height 35
click at [668, 689] on li "Send Backward" at bounding box center [655, 691] width 141 height 35
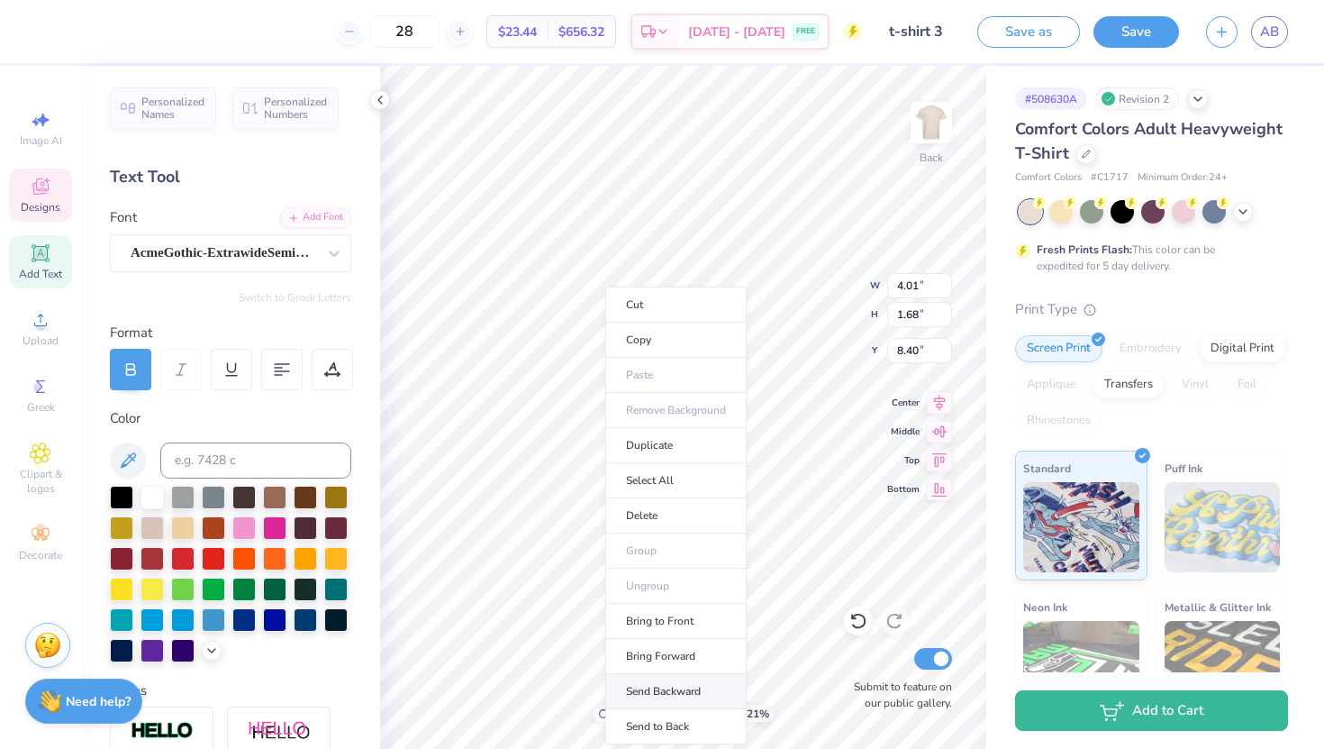
click at [666, 677] on li "Send Backward" at bounding box center [675, 691] width 141 height 35
click at [659, 693] on li "Send Backward" at bounding box center [678, 691] width 141 height 35
click at [651, 687] on li "Send Backward" at bounding box center [654, 691] width 141 height 35
click at [633, 692] on li "Send Backward" at bounding box center [652, 691] width 141 height 35
click at [676, 689] on li "Send Backward" at bounding box center [646, 691] width 141 height 35
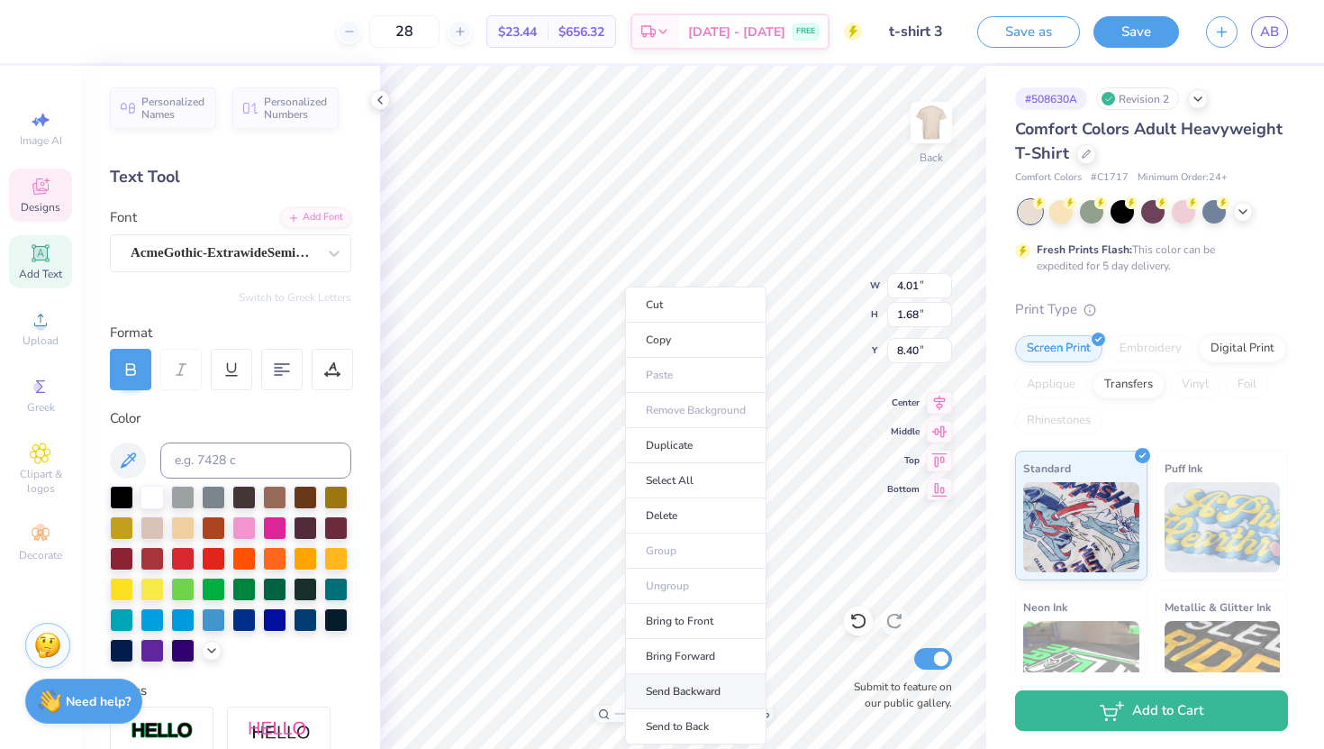
click at [652, 692] on li "Send Backward" at bounding box center [695, 691] width 141 height 35
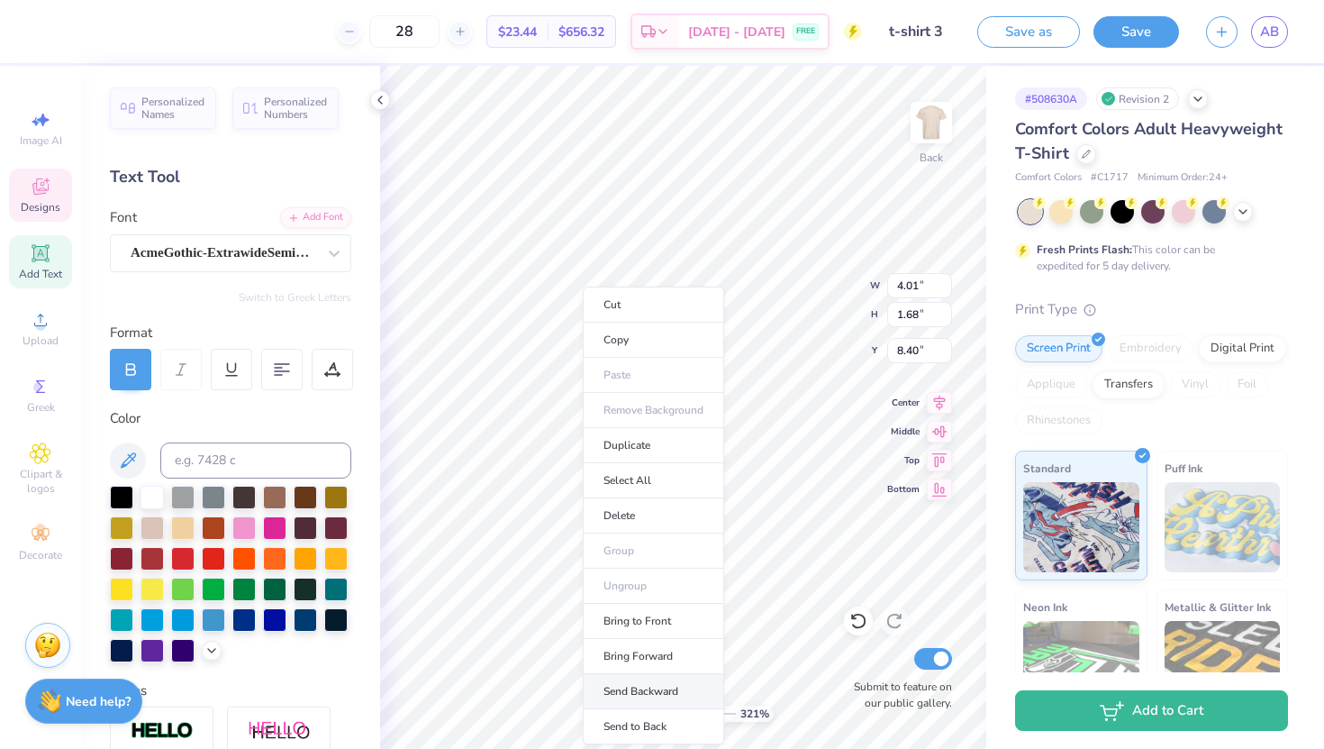
click at [652, 695] on li "Send Backward" at bounding box center [653, 691] width 141 height 35
click at [635, 681] on li "Send Backward" at bounding box center [648, 691] width 141 height 35
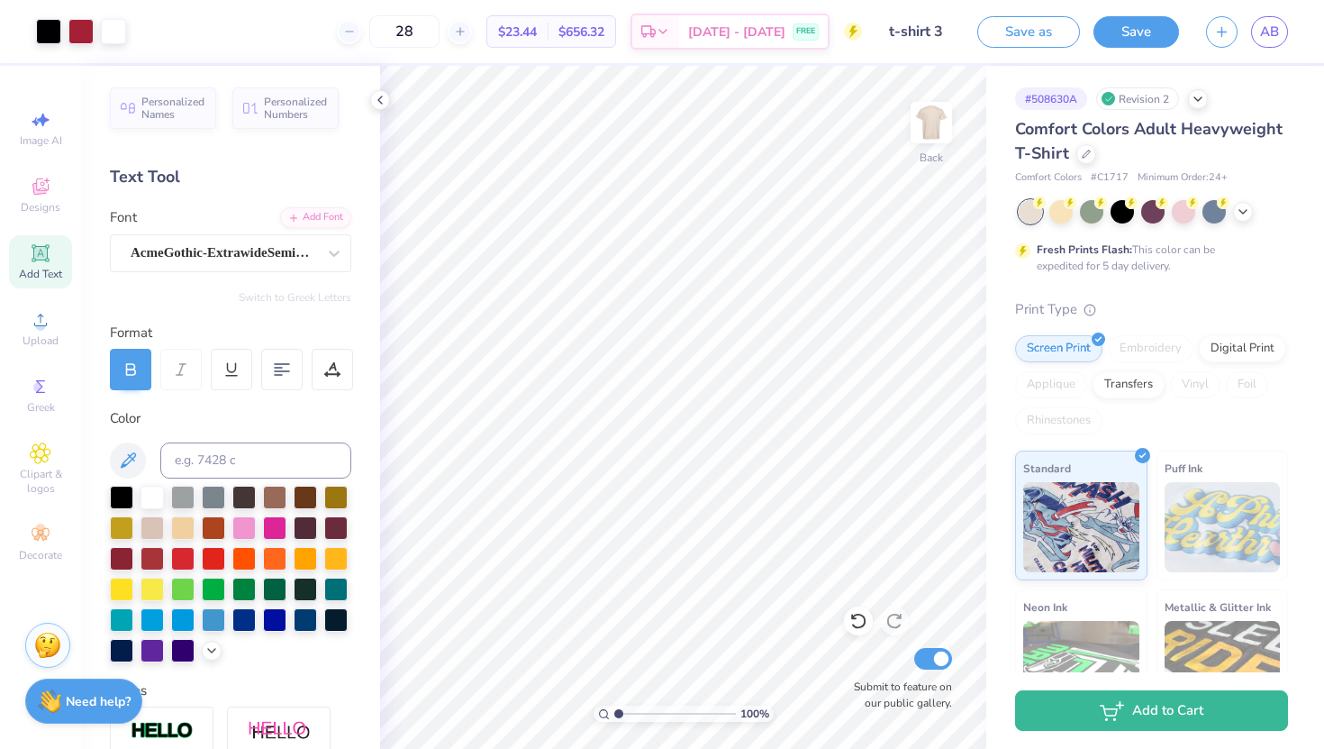
drag, startPoint x: 645, startPoint y: 714, endPoint x: 588, endPoint y: 710, distance: 56.9
type input "1"
click at [614, 710] on input "range" at bounding box center [675, 713] width 122 height 16
click at [381, 101] on icon at bounding box center [380, 100] width 14 height 14
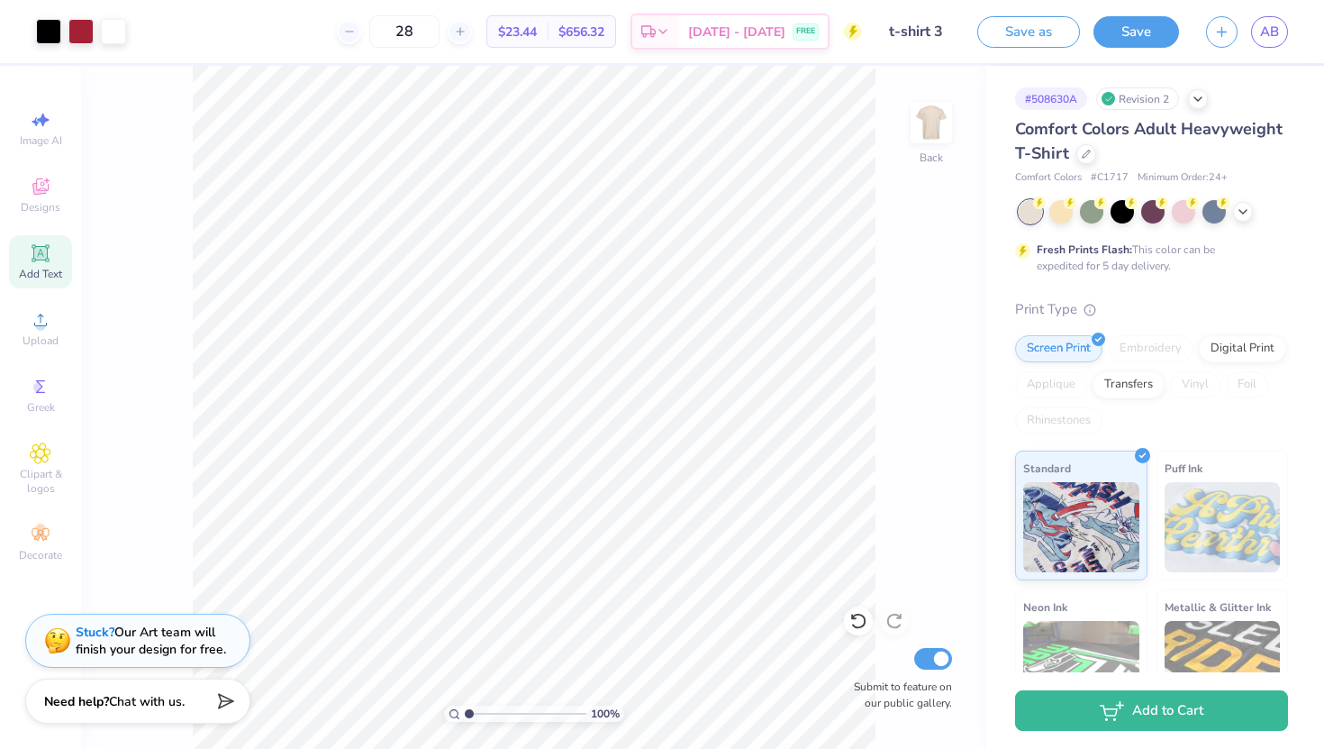
click at [0, 334] on div "Image AI Designs Add Text Upload Greek Clipart & logos Decorate" at bounding box center [40, 407] width 81 height 683
click at [1132, 28] on button "Save" at bounding box center [1137, 30] width 86 height 32
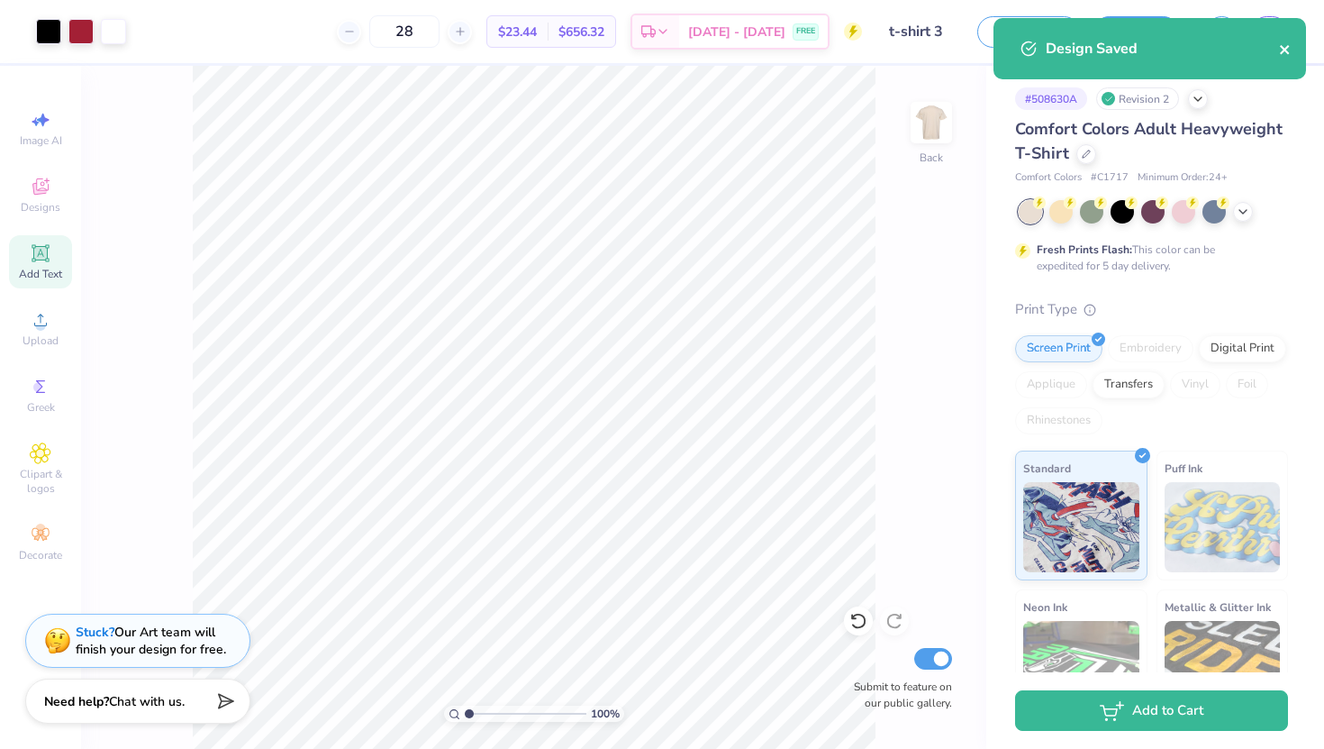
click at [1287, 47] on icon "close" at bounding box center [1284, 49] width 9 height 9
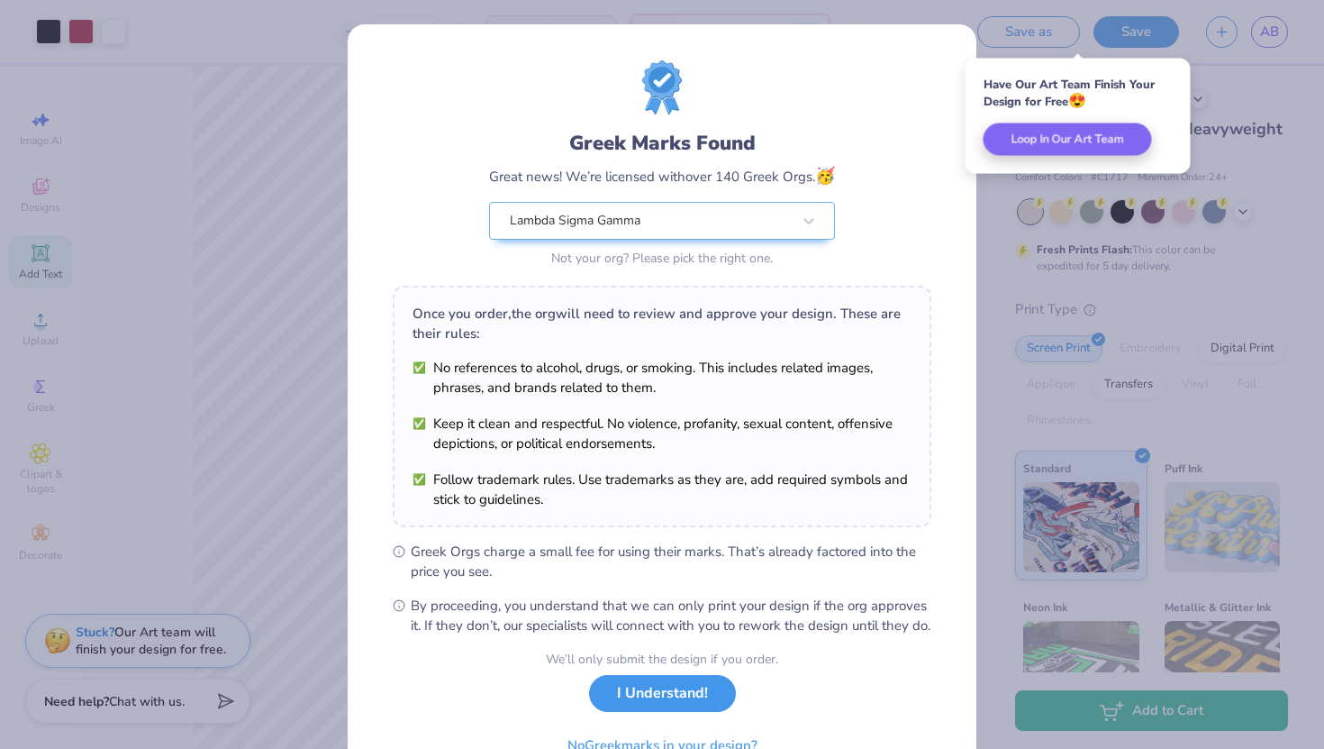
click at [650, 712] on button "I Understand!" at bounding box center [662, 693] width 147 height 37
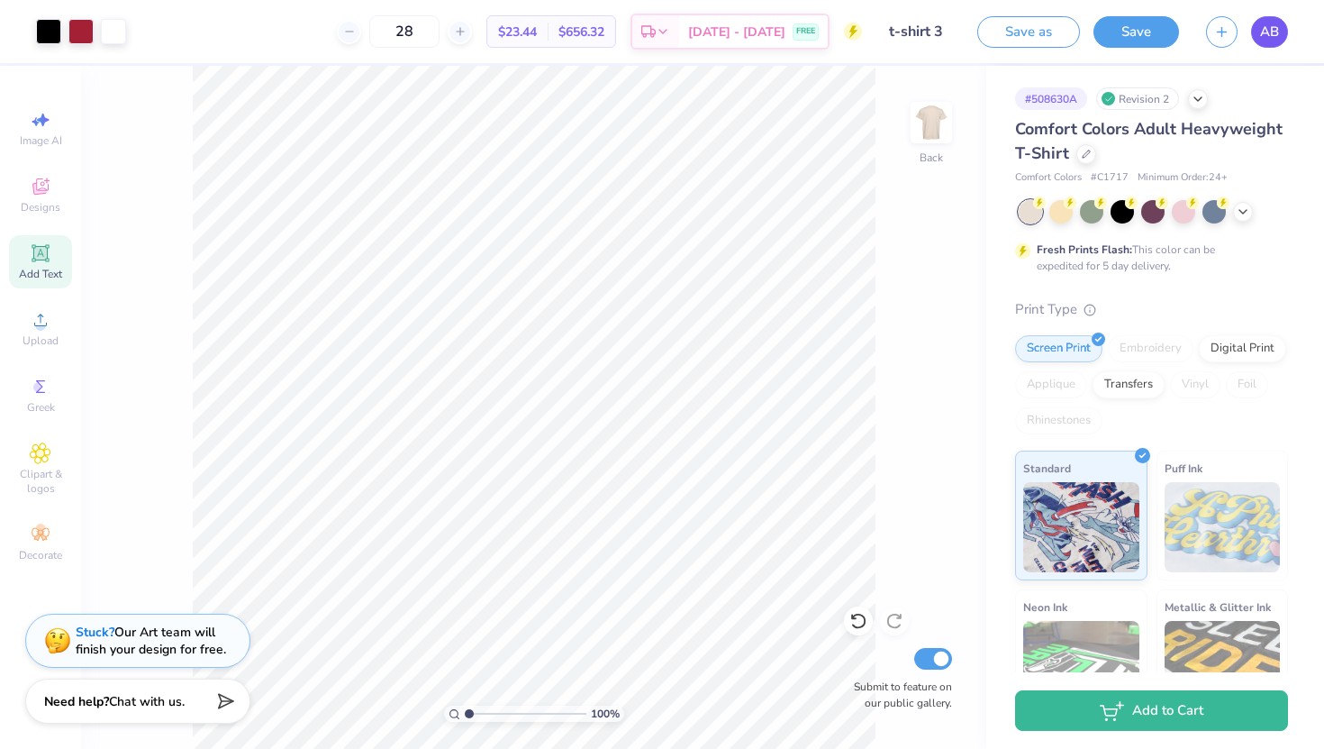
click at [1274, 35] on span "AB" at bounding box center [1269, 32] width 19 height 21
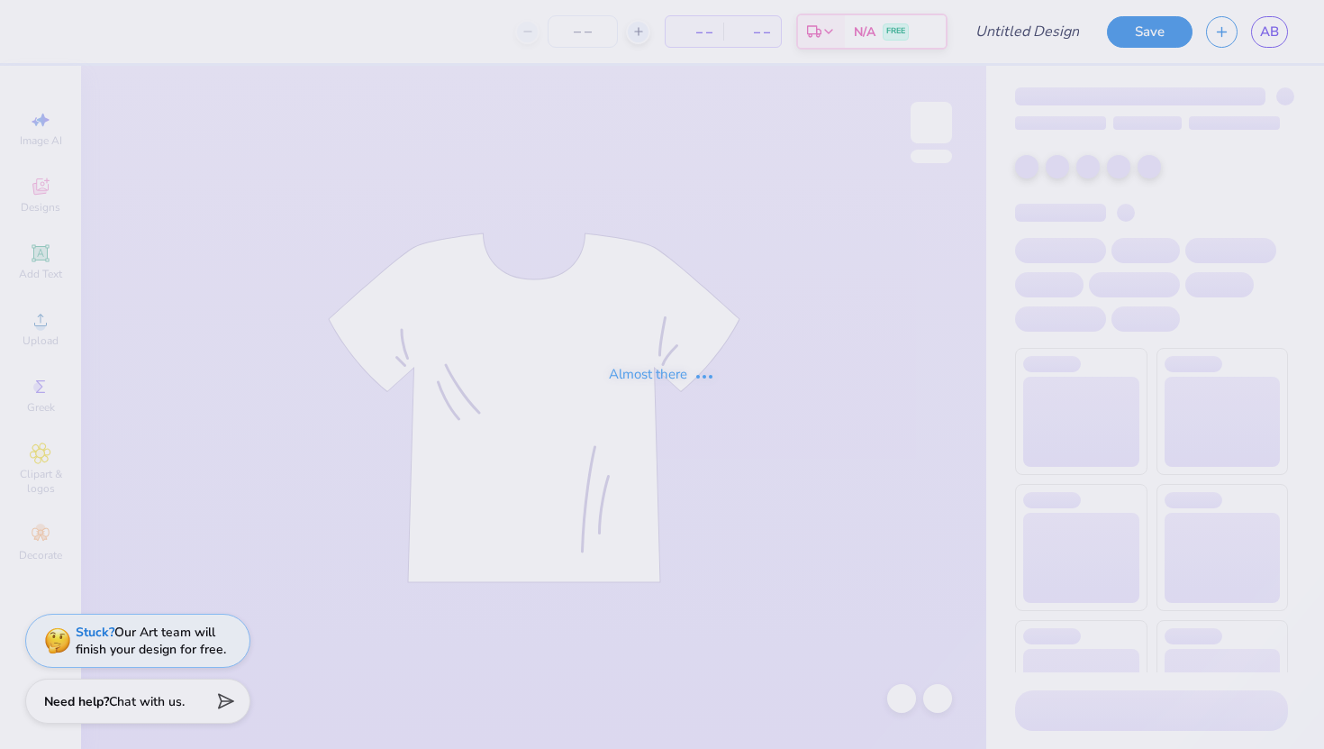
type input "1986"
type input "24"
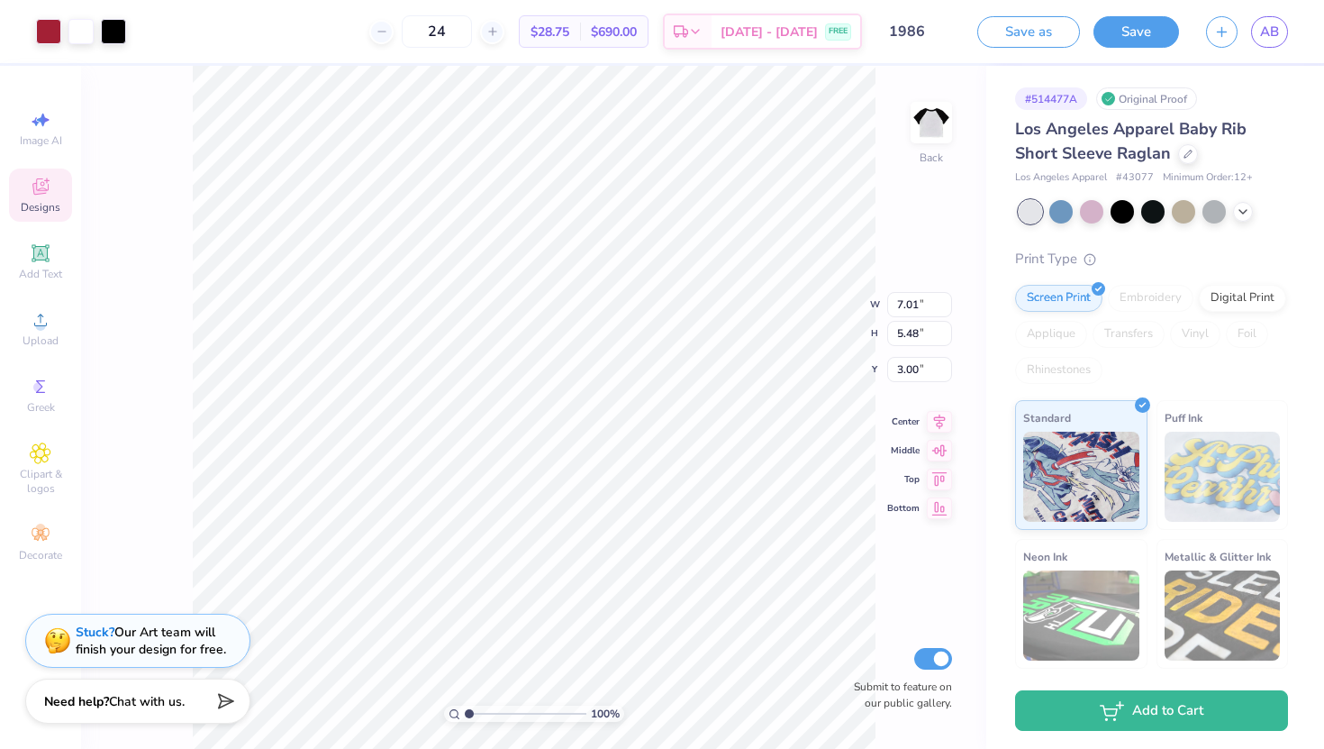
type input "5.55"
type input "0.87"
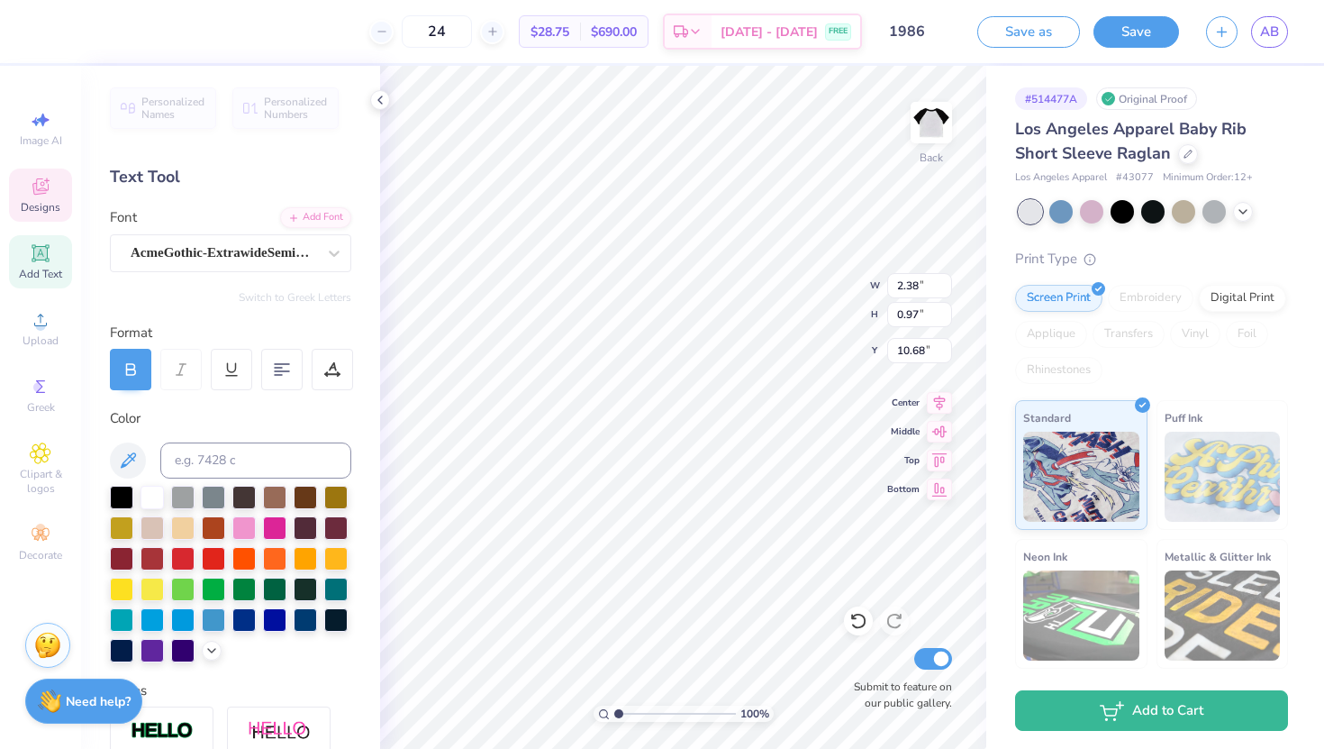
type input "10.68"
type input "7.01"
type input "5.48"
type input "3.00"
type input "5.55"
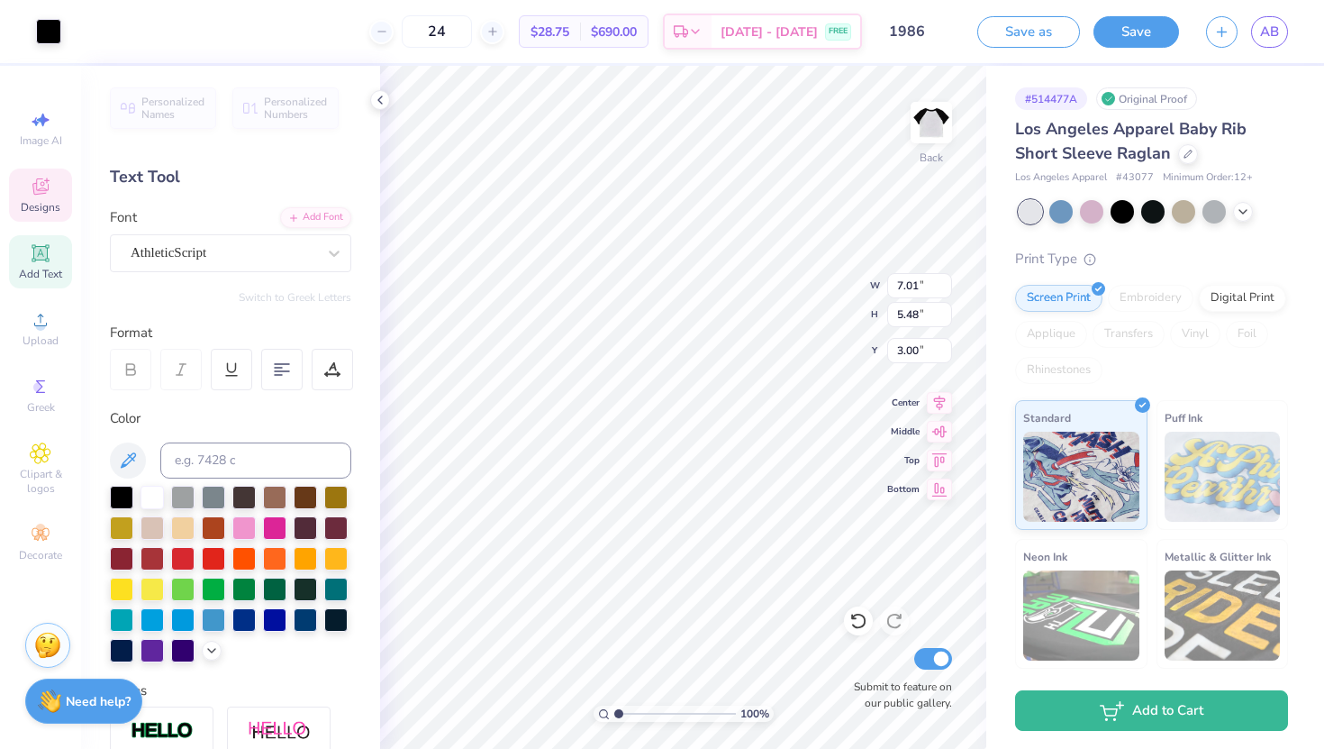
type input "0.87"
type textarea "Fall 2025 Rush"
click at [188, 260] on div "AthleticScript" at bounding box center [223, 253] width 189 height 28
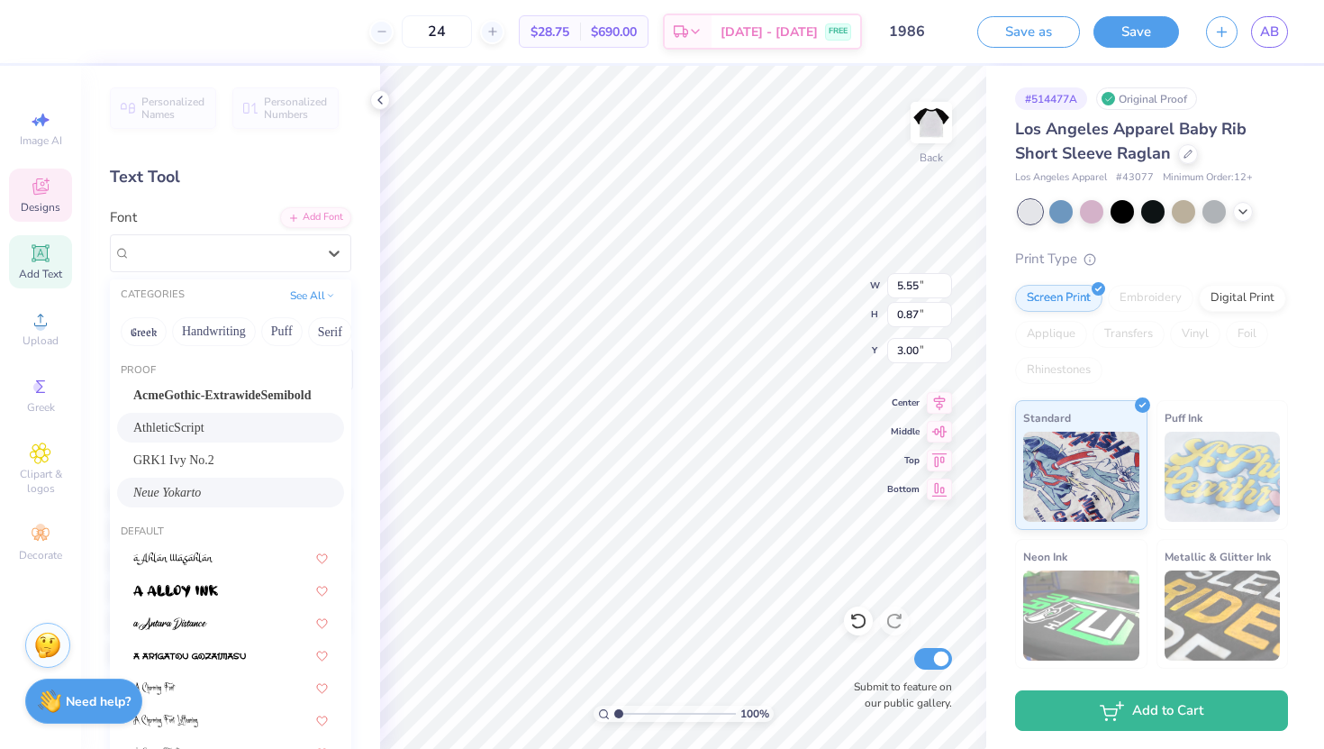
click at [196, 486] on span "Neue Yokarto" at bounding box center [167, 492] width 68 height 19
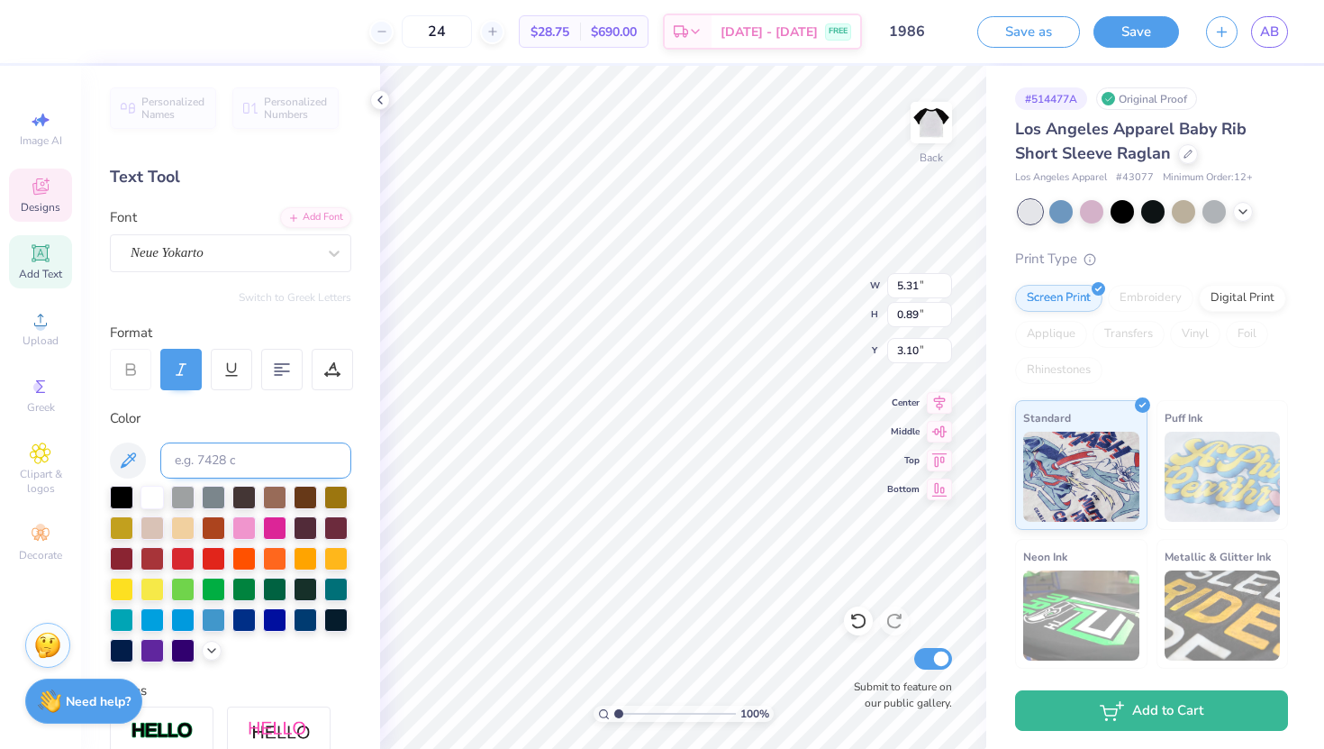
type input "5.31"
type input "0.89"
type input "3.00"
type input "6.48"
type input "0.94"
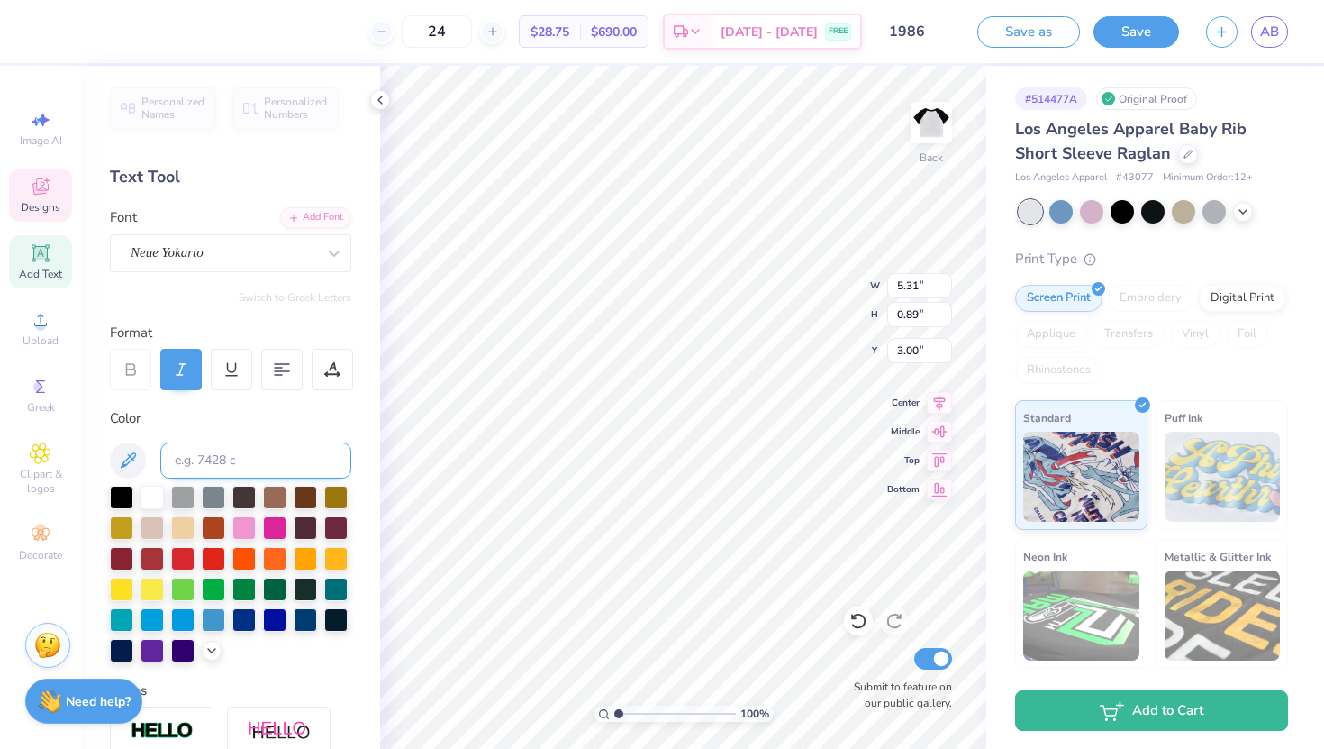
type input "7.10"
type textarea "Lambda Sigma Gamma"
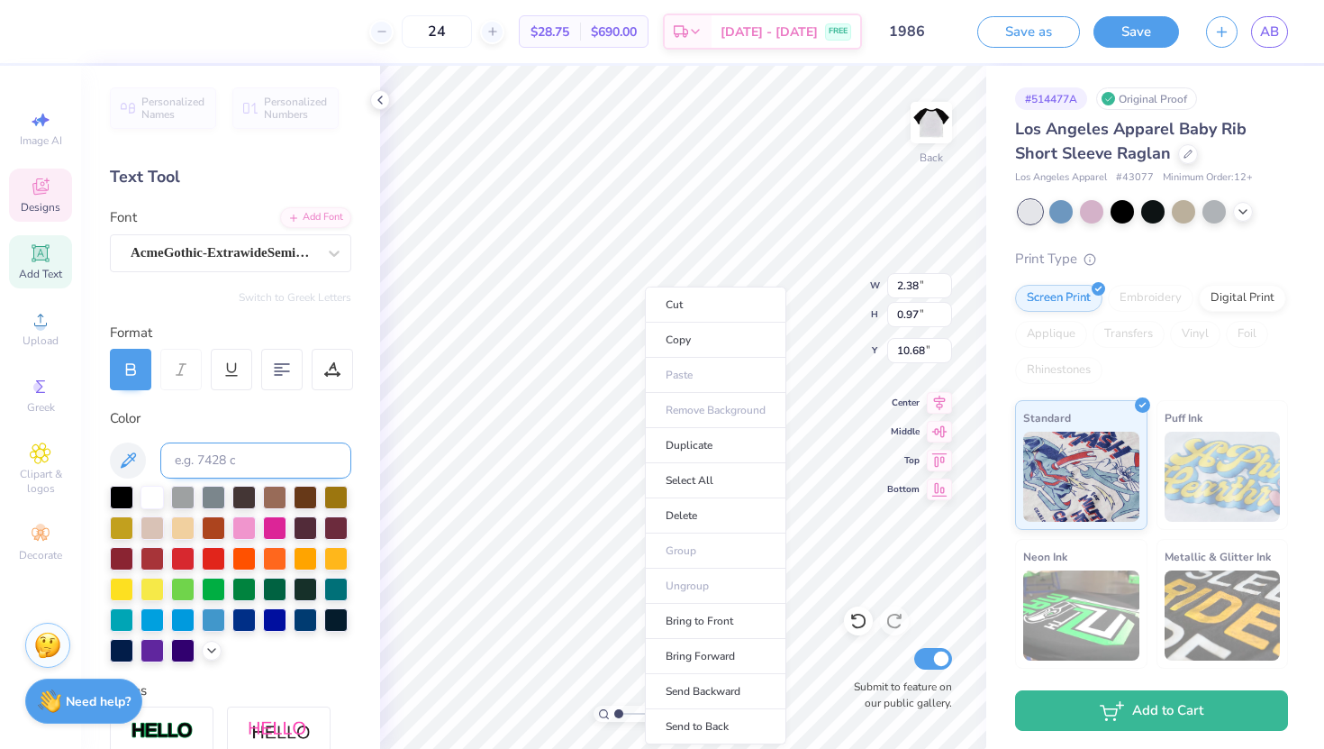
type input "9.91"
click at [703, 616] on li "Bring to Front" at bounding box center [715, 621] width 141 height 35
click at [664, 715] on li "Send to Back" at bounding box center [701, 726] width 141 height 35
click at [672, 650] on li "Bring Forward" at bounding box center [694, 656] width 141 height 35
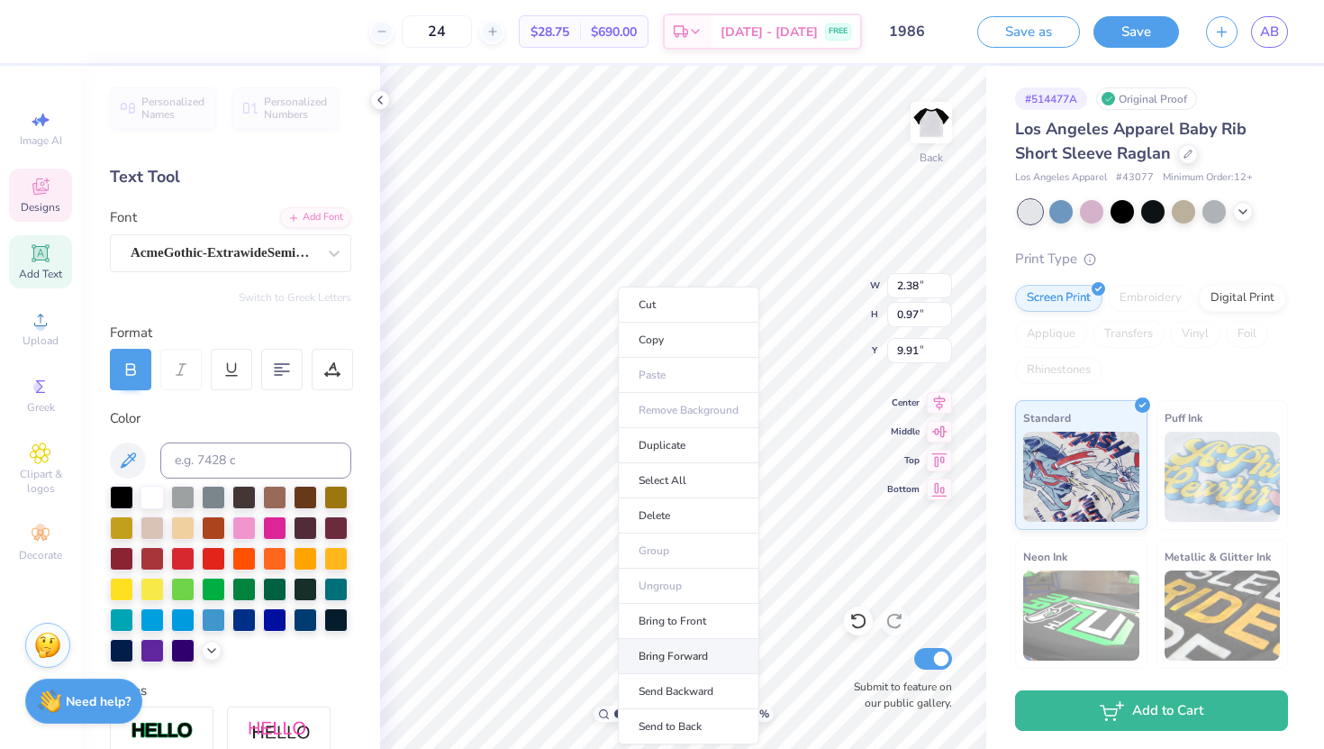
click at [660, 649] on li "Bring Forward" at bounding box center [688, 656] width 141 height 35
click at [671, 654] on li "Bring Forward" at bounding box center [709, 656] width 141 height 35
click at [678, 659] on li "Bring Forward" at bounding box center [718, 656] width 141 height 35
type input "4.95"
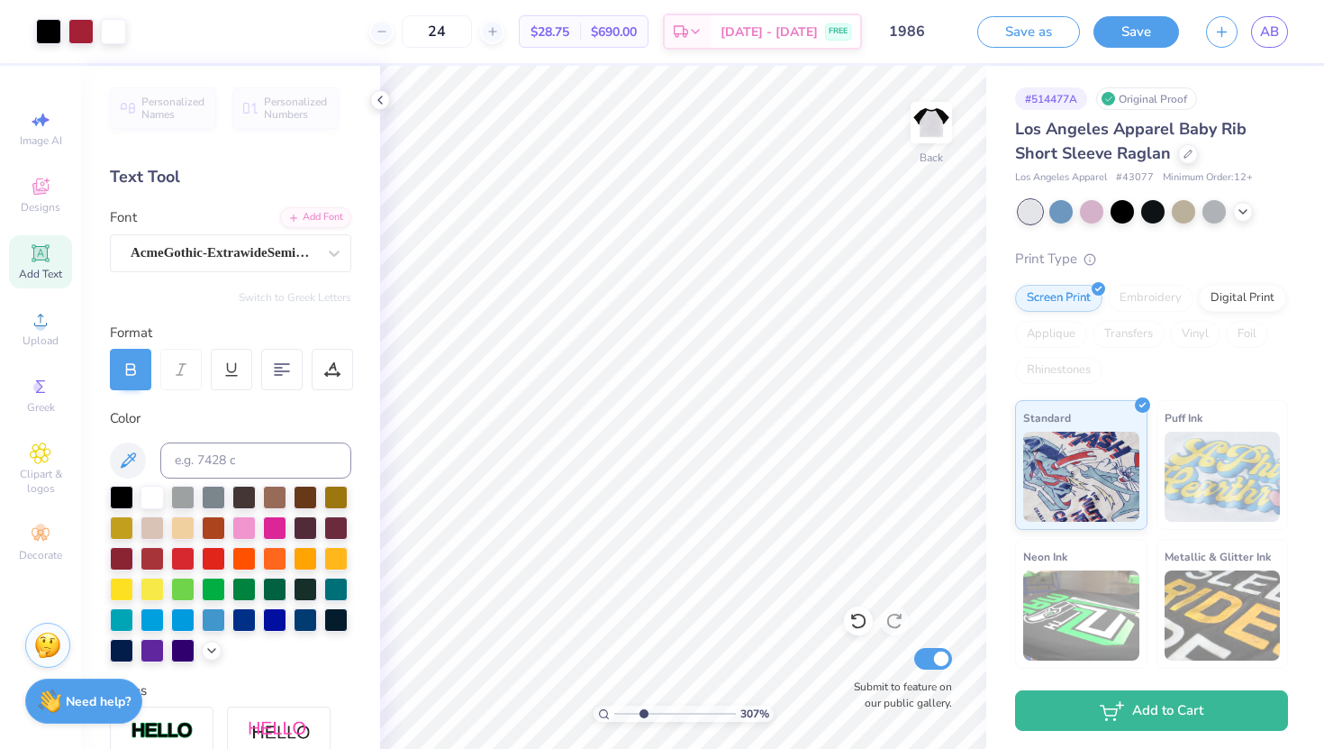
drag, startPoint x: 619, startPoint y: 711, endPoint x: 643, endPoint y: 710, distance: 24.3
type input "3.07"
click at [643, 710] on input "range" at bounding box center [675, 713] width 122 height 16
type input "5.36"
type input "1.69"
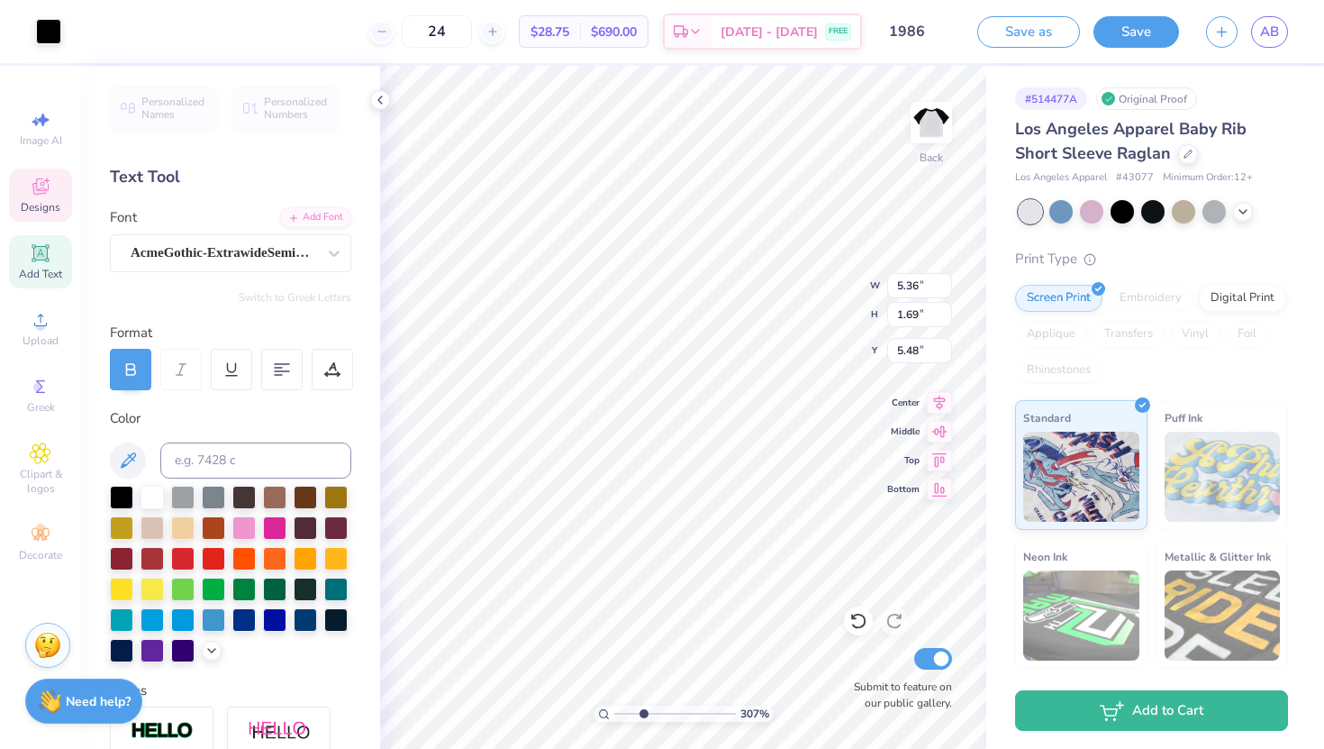
type input "5.48"
drag, startPoint x: 643, startPoint y: 711, endPoint x: 572, endPoint y: 708, distance: 71.2
type input "1"
click at [614, 708] on input "range" at bounding box center [675, 713] width 122 height 16
click at [378, 97] on icon at bounding box center [380, 100] width 14 height 14
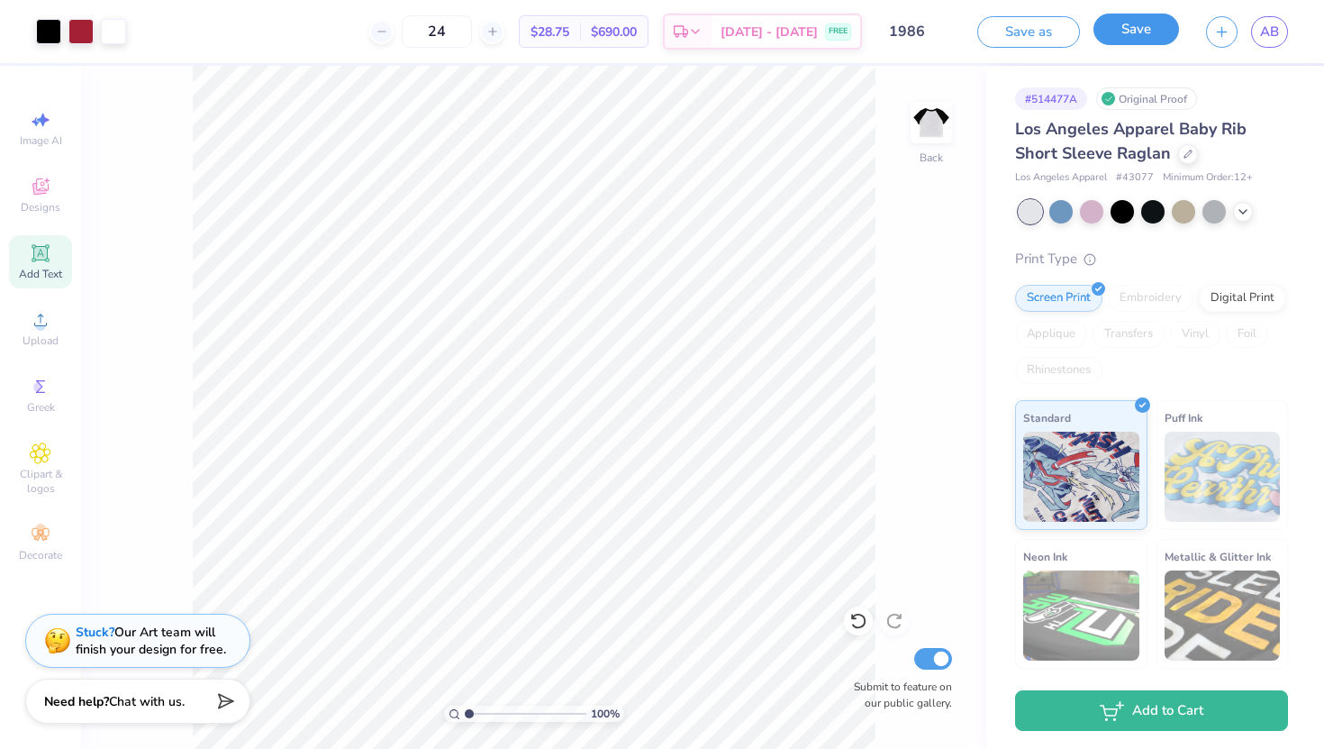
click at [1132, 25] on button "Save" at bounding box center [1137, 30] width 86 height 32
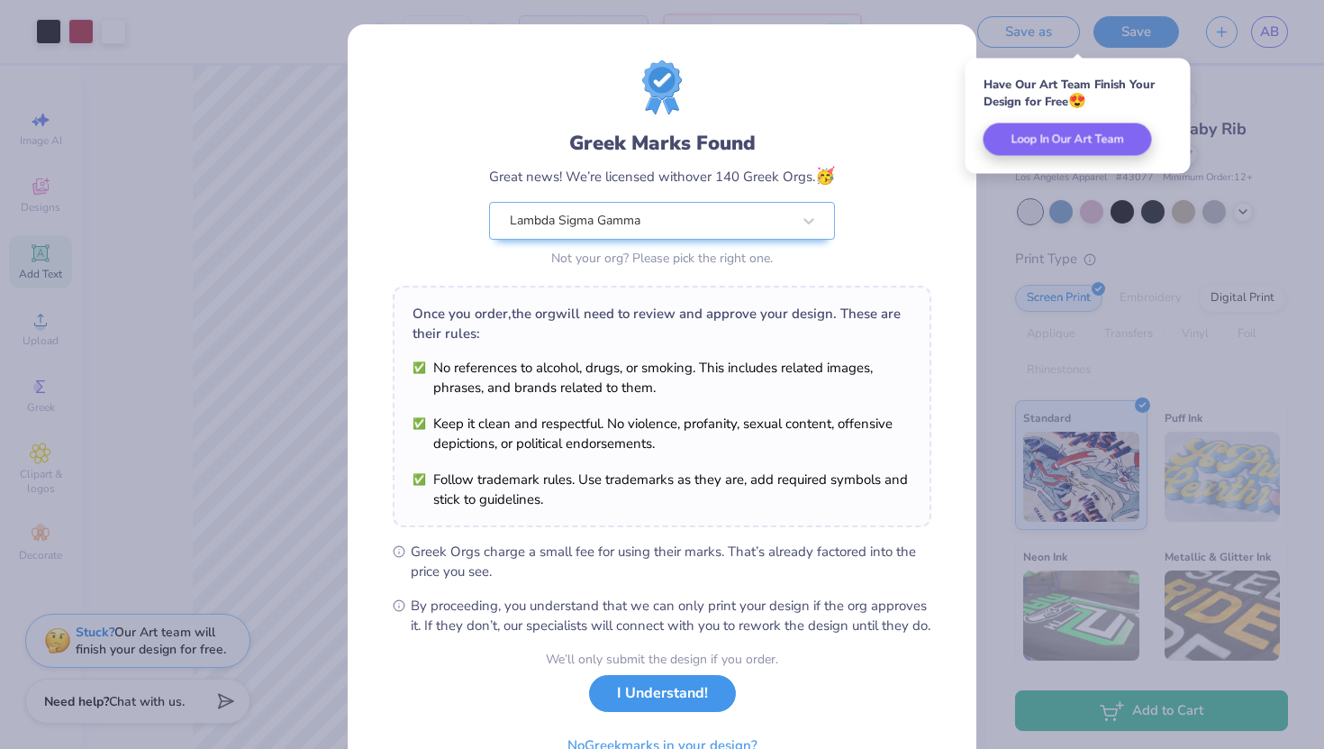
click at [690, 712] on button "I Understand!" at bounding box center [662, 693] width 147 height 37
